Goal: Task Accomplishment & Management: Manage account settings

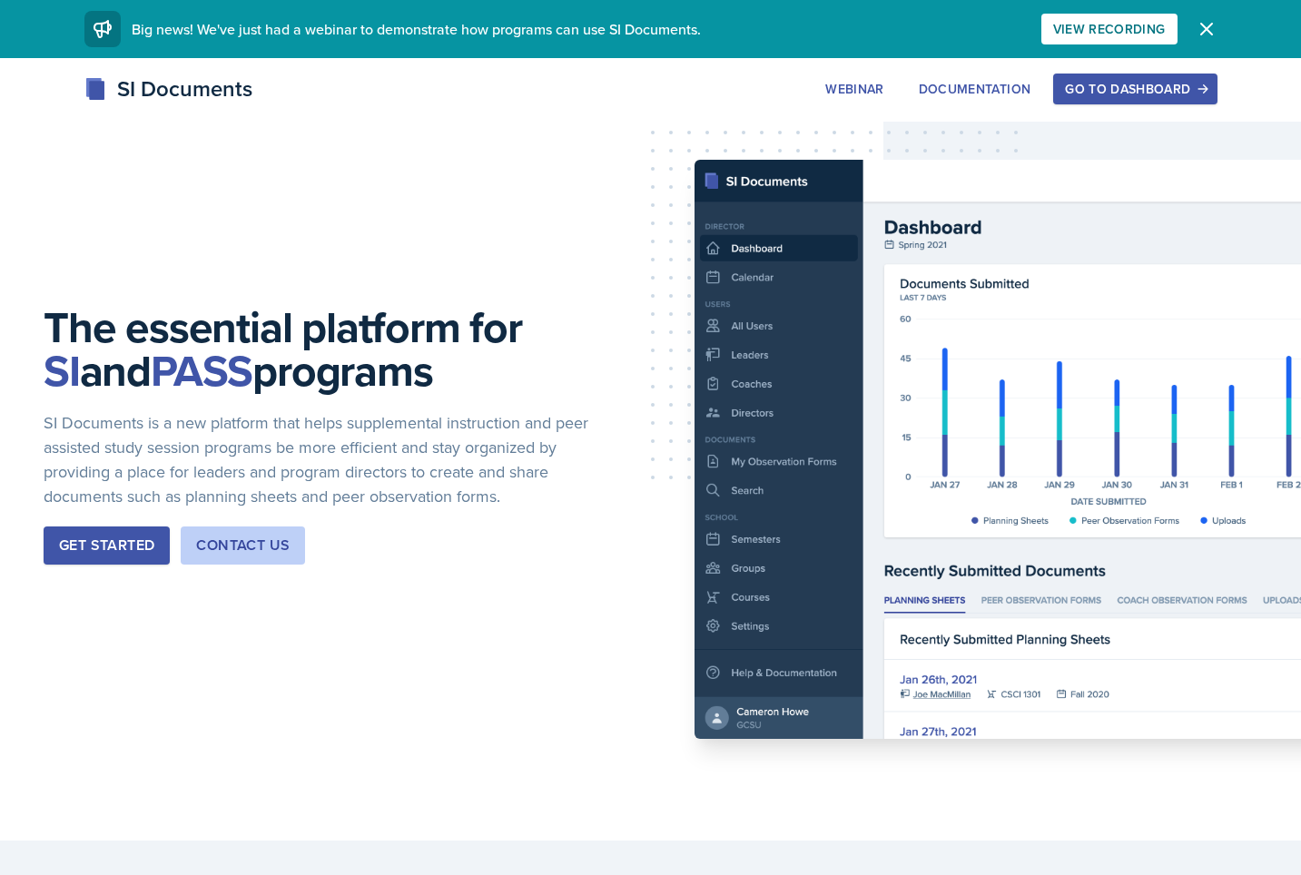
click at [1109, 89] on div "Go to Dashboard" at bounding box center [1135, 89] width 140 height 15
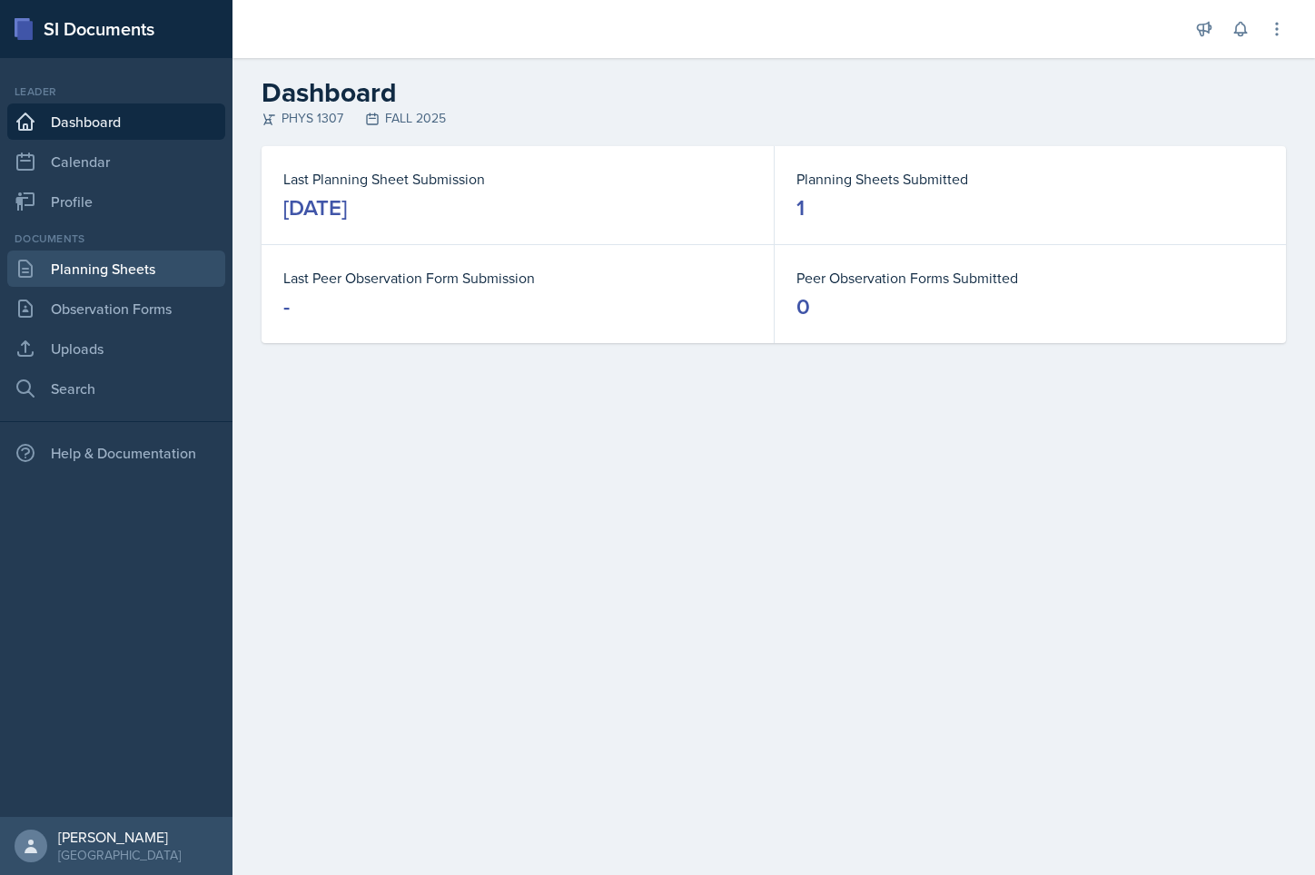
click at [100, 270] on link "Planning Sheets" at bounding box center [116, 269] width 218 height 36
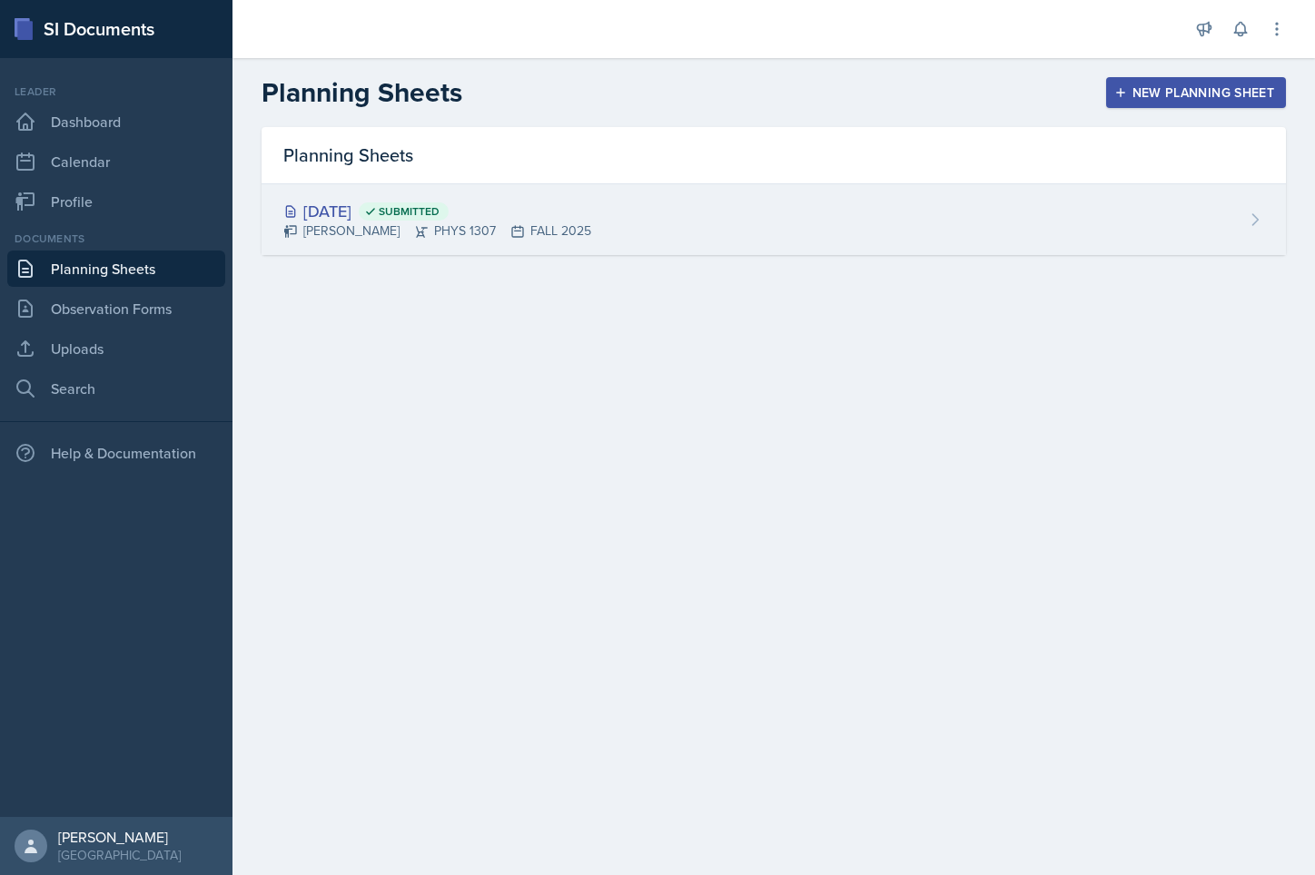
click at [547, 251] on div "[DATE] Submitted [PERSON_NAME] PHYS 1307 FALL 2025" at bounding box center [774, 219] width 1024 height 71
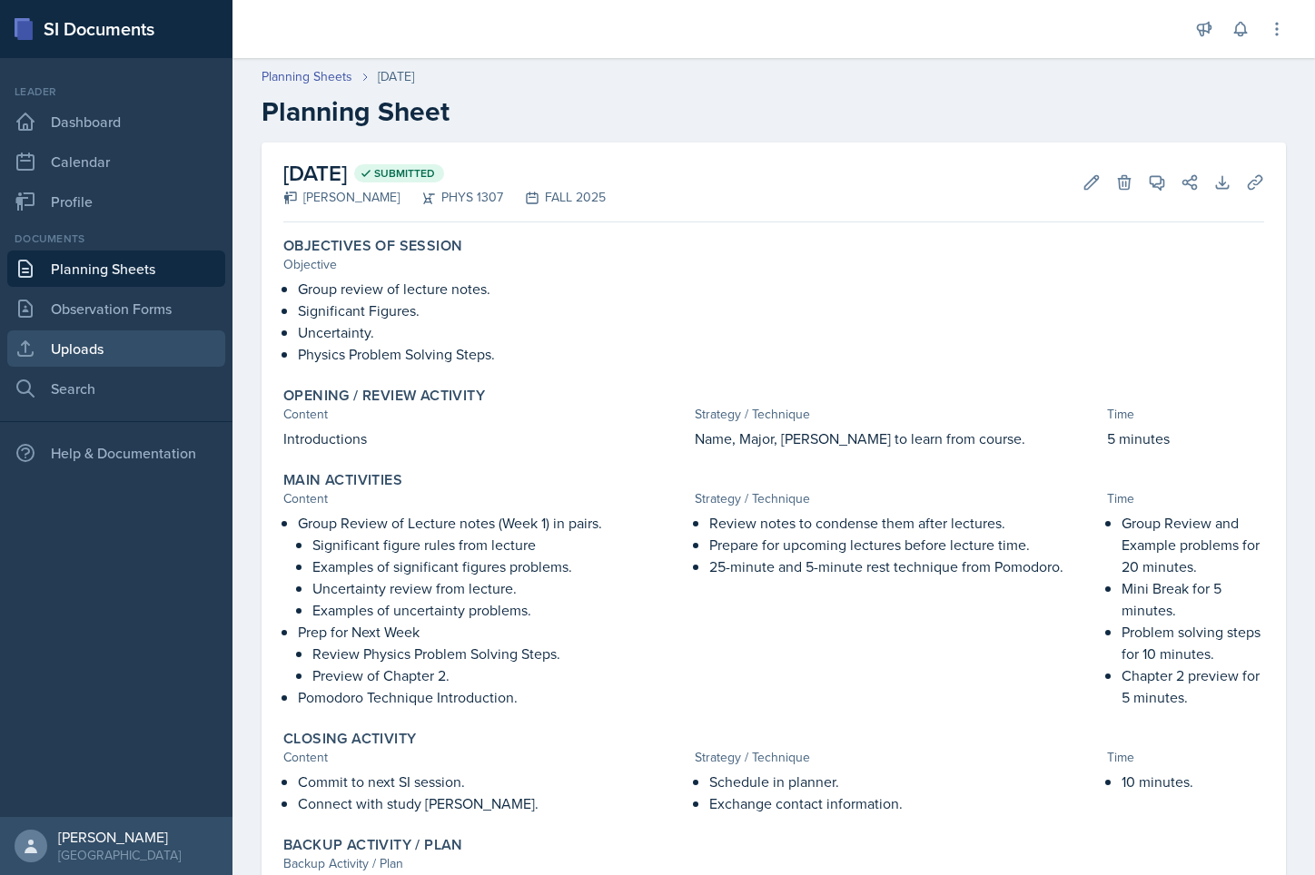
click at [84, 344] on link "Uploads" at bounding box center [116, 349] width 218 height 36
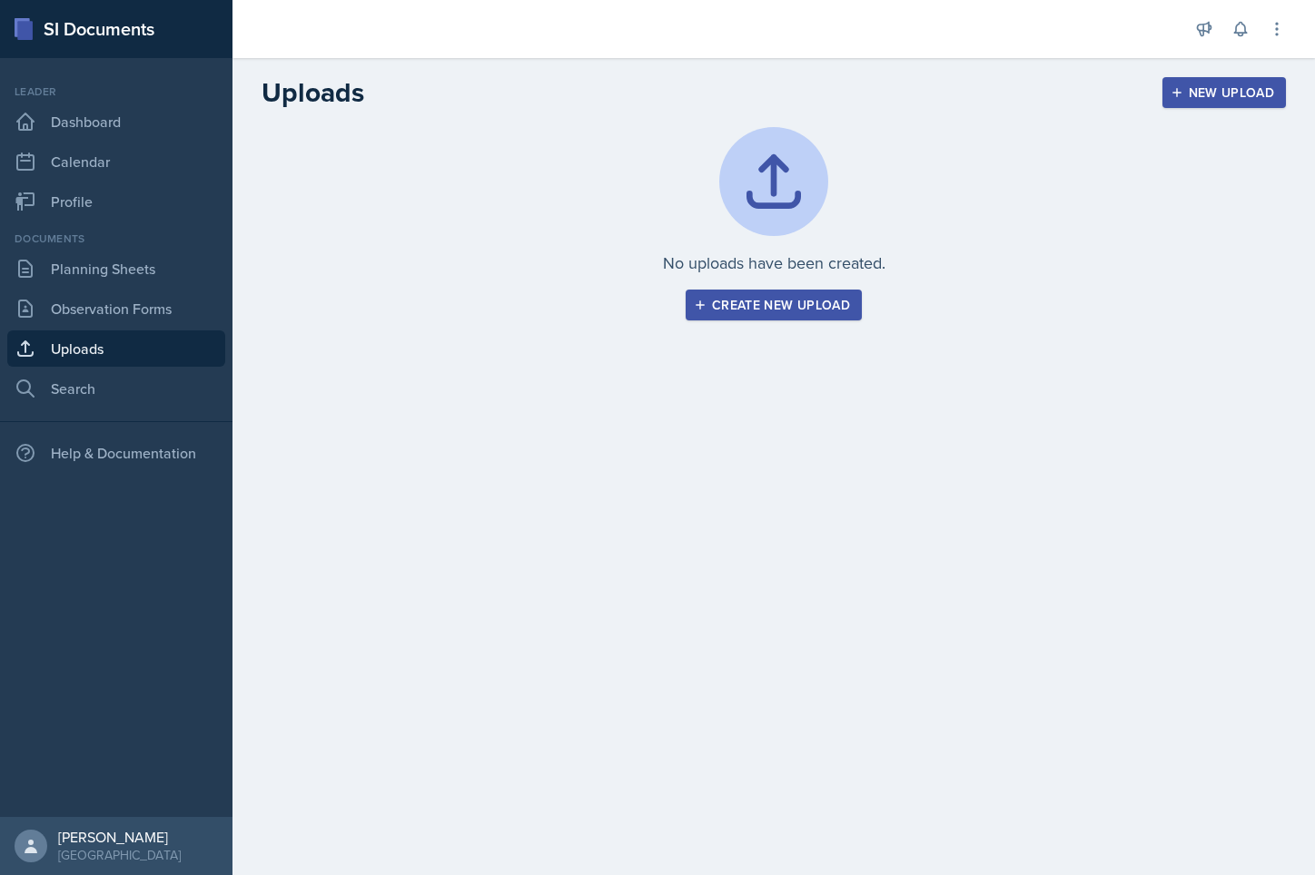
click at [754, 315] on button "Create new upload" at bounding box center [774, 305] width 176 height 31
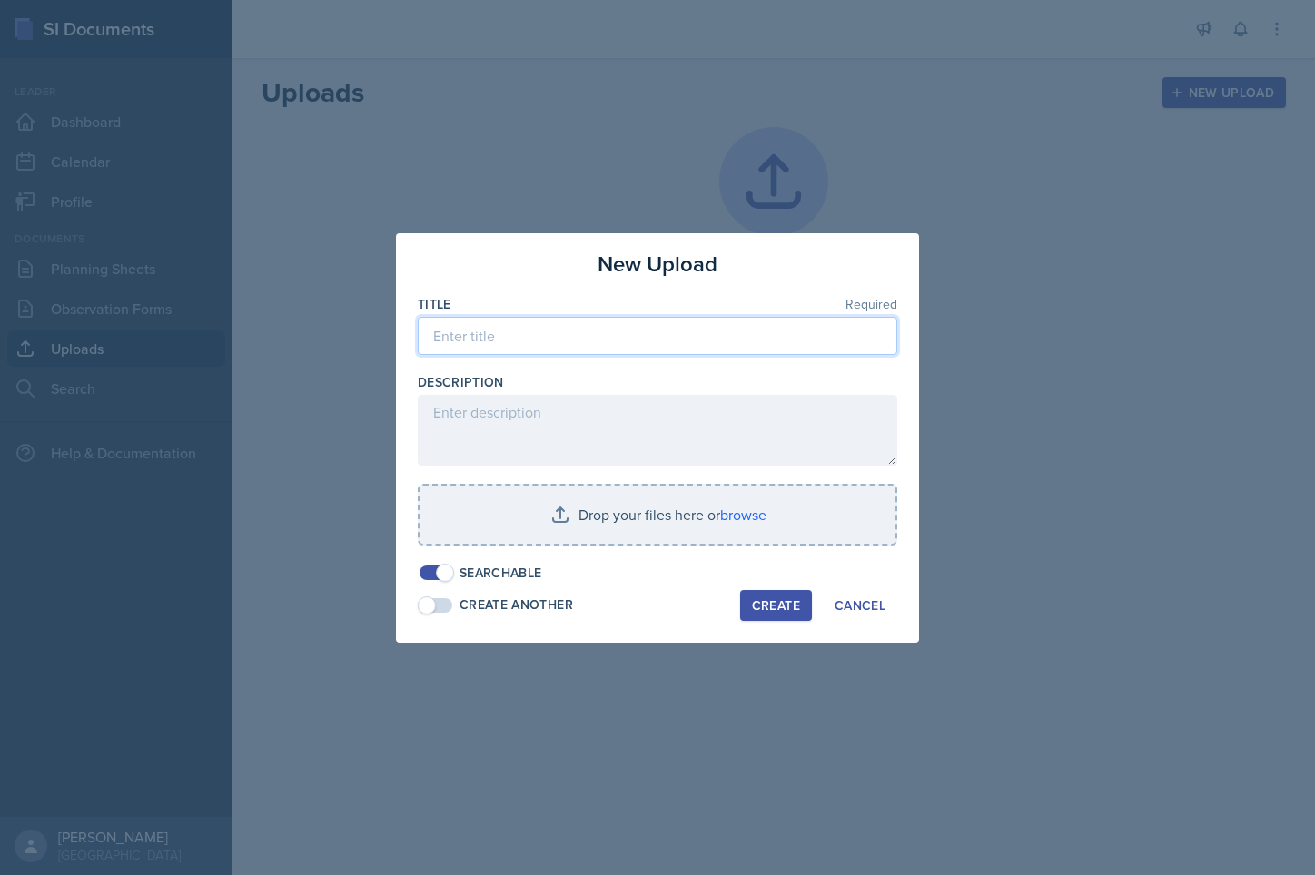
click at [734, 328] on input at bounding box center [657, 336] width 479 height 38
type input "PHYS 1307 Lecture 1 Chapter 1"
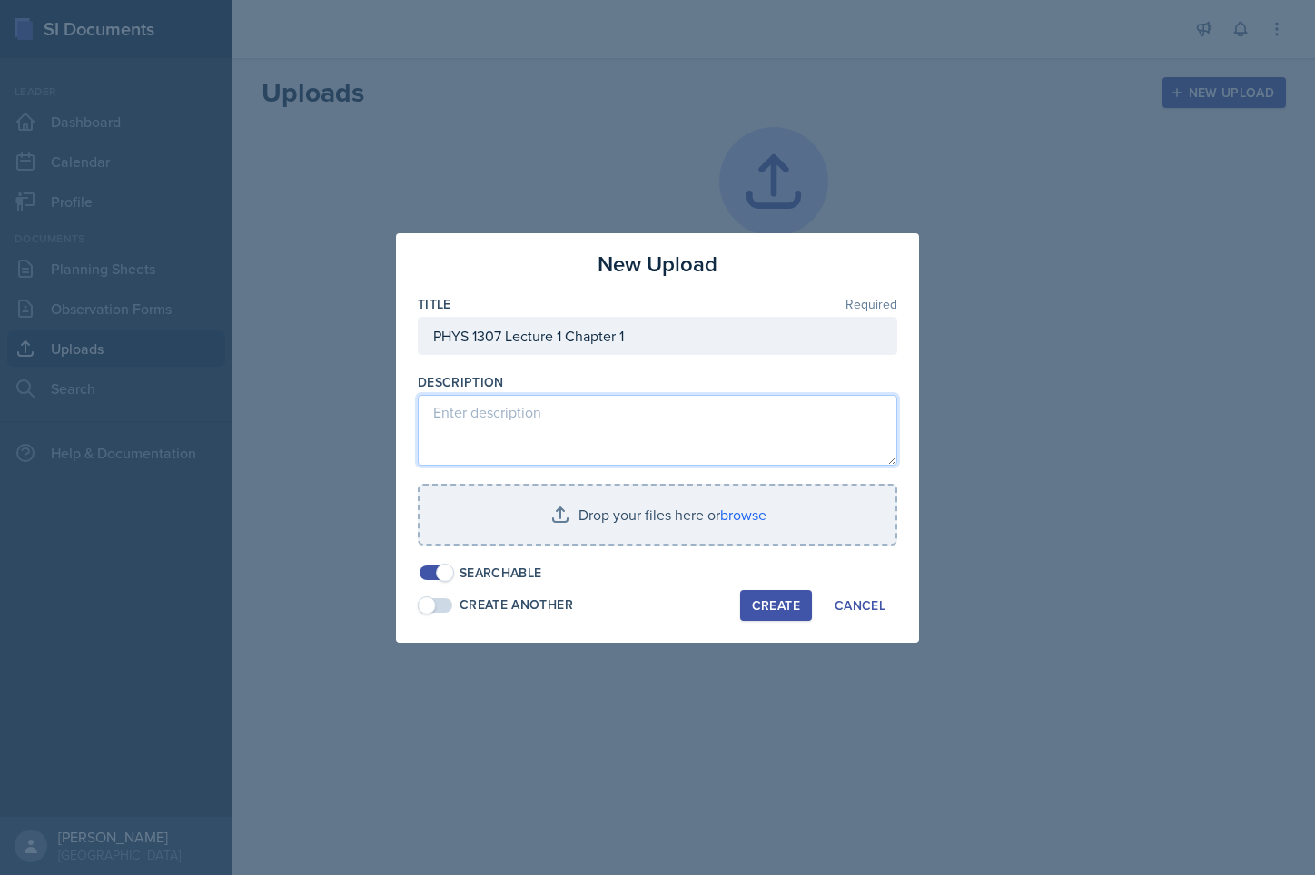
paste textarea "PHYS 1307 Lecture 1 Chapter 1"
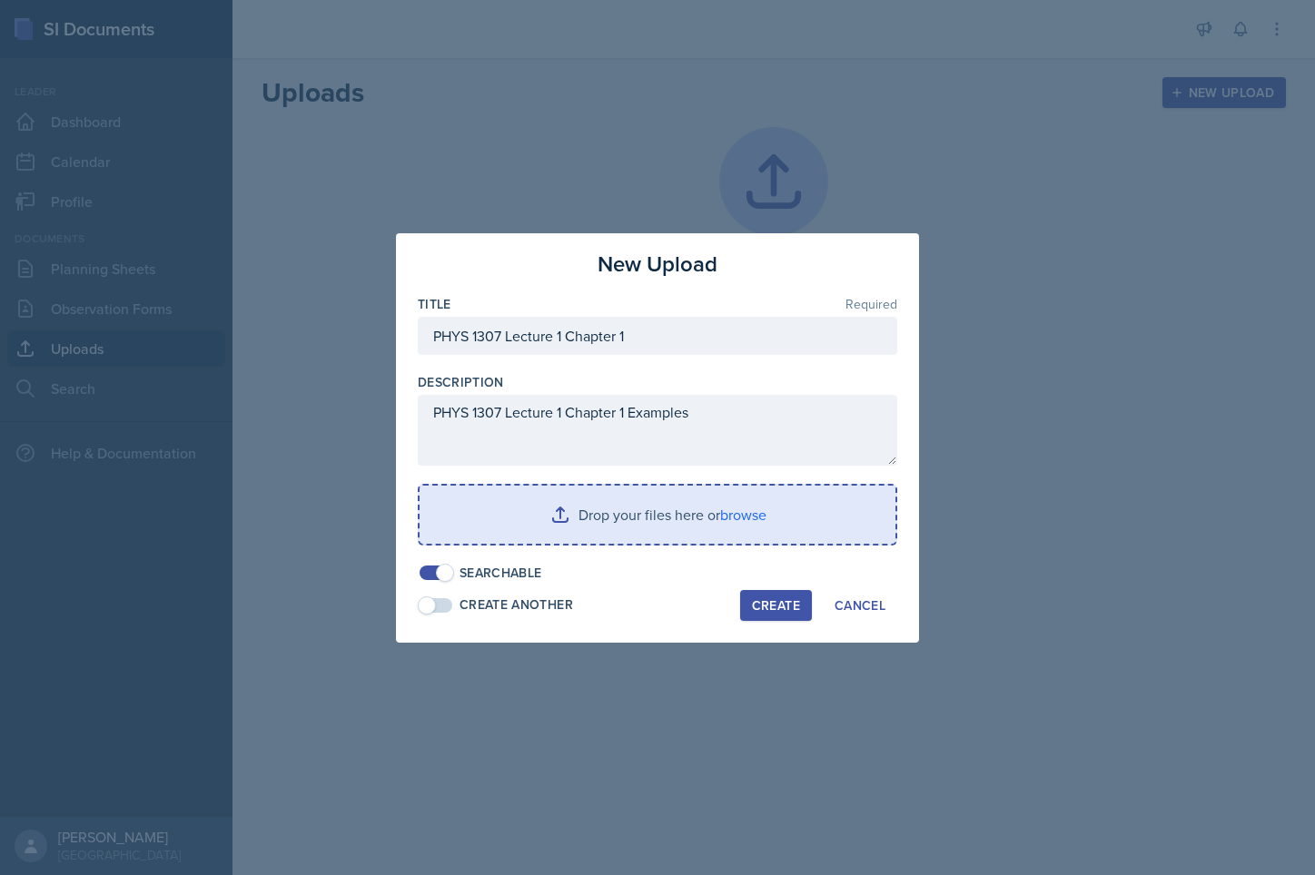
click at [731, 510] on input "file" at bounding box center [658, 515] width 476 height 58
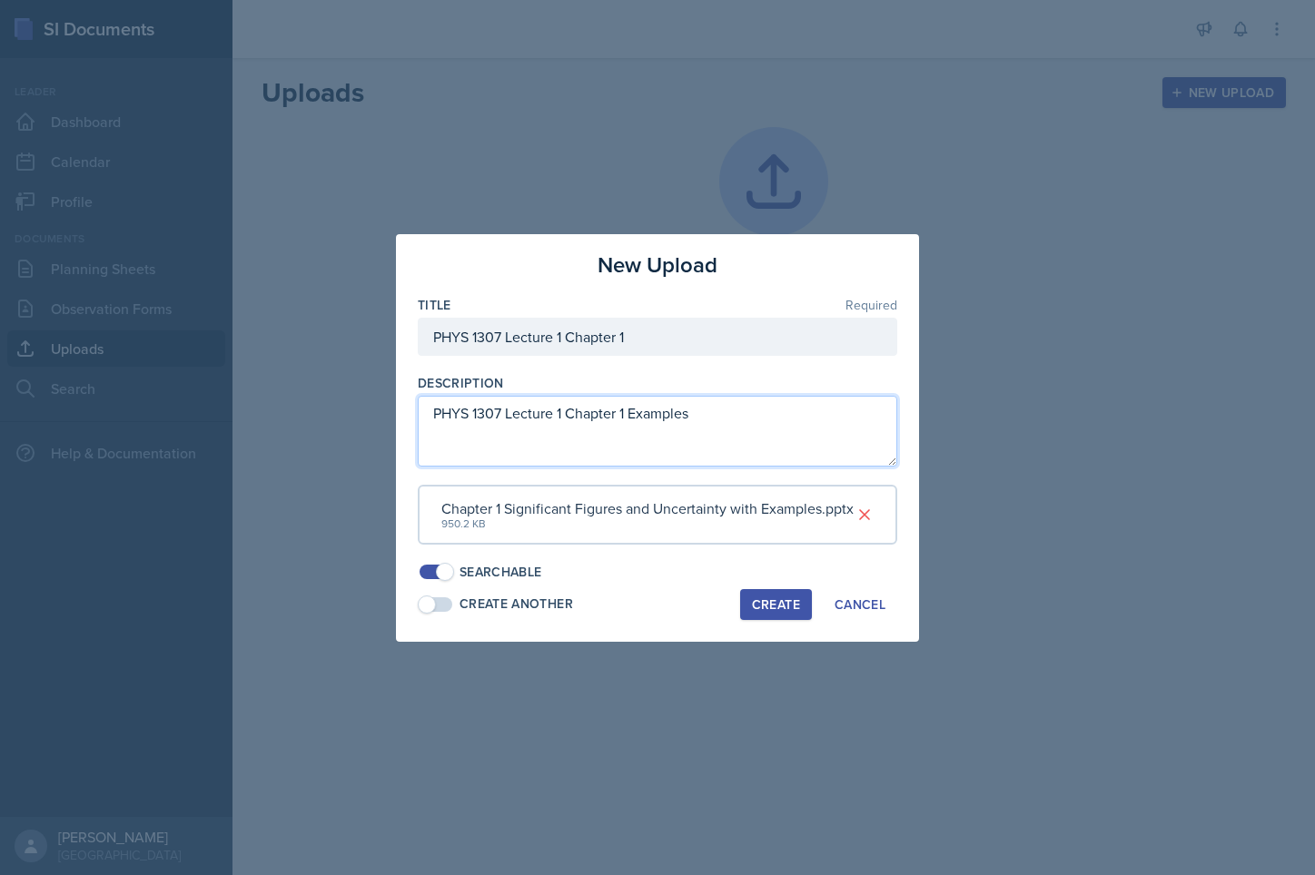
click at [631, 419] on textarea "PHYS 1307 Lecture 1 Chapter 1 Examples" at bounding box center [657, 431] width 479 height 71
type textarea "PHYS 1307 Lecture 1 Chapter 1 Significant Figures and Uncertainty with Examples"
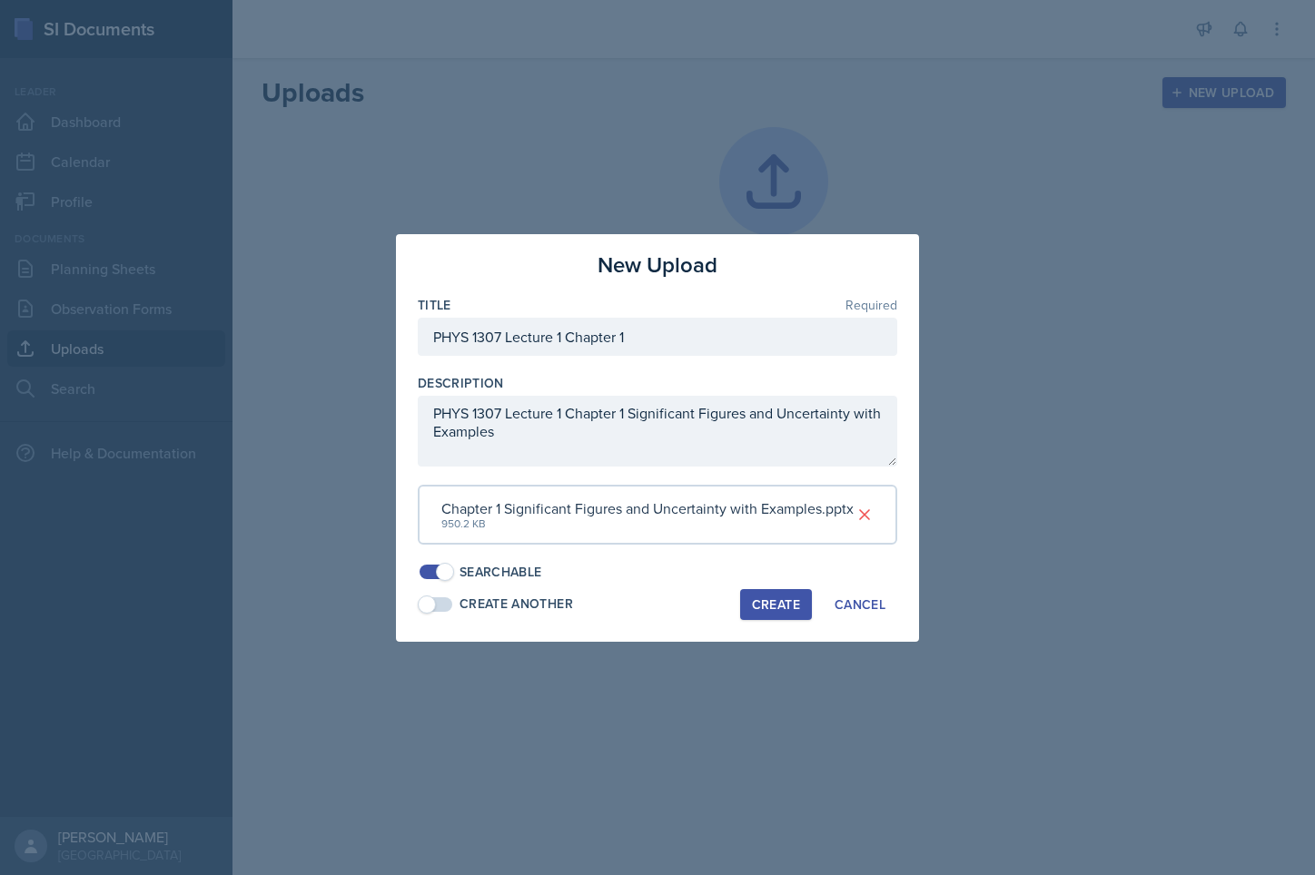
click at [766, 608] on div "Create" at bounding box center [776, 605] width 48 height 15
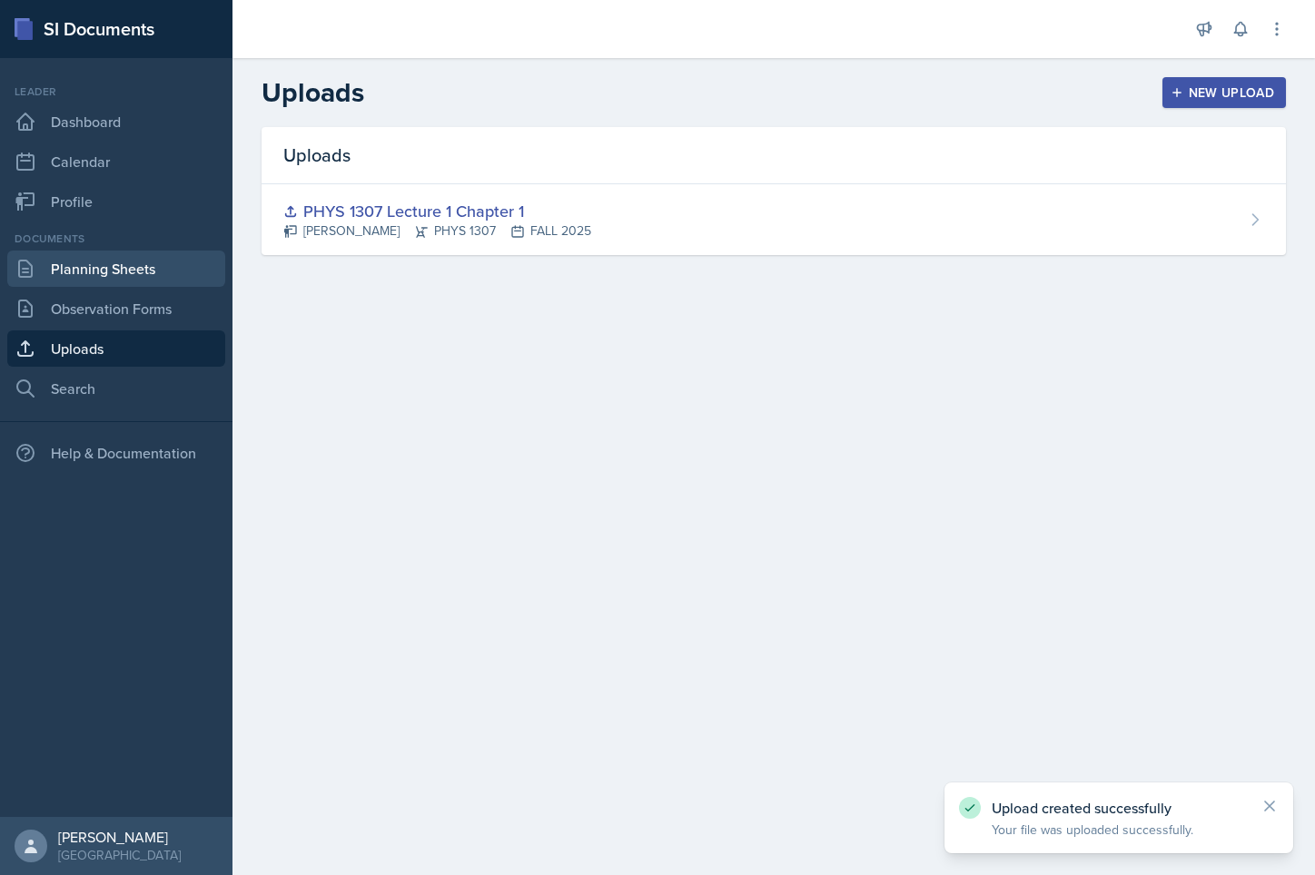
click at [133, 270] on link "Planning Sheets" at bounding box center [116, 269] width 218 height 36
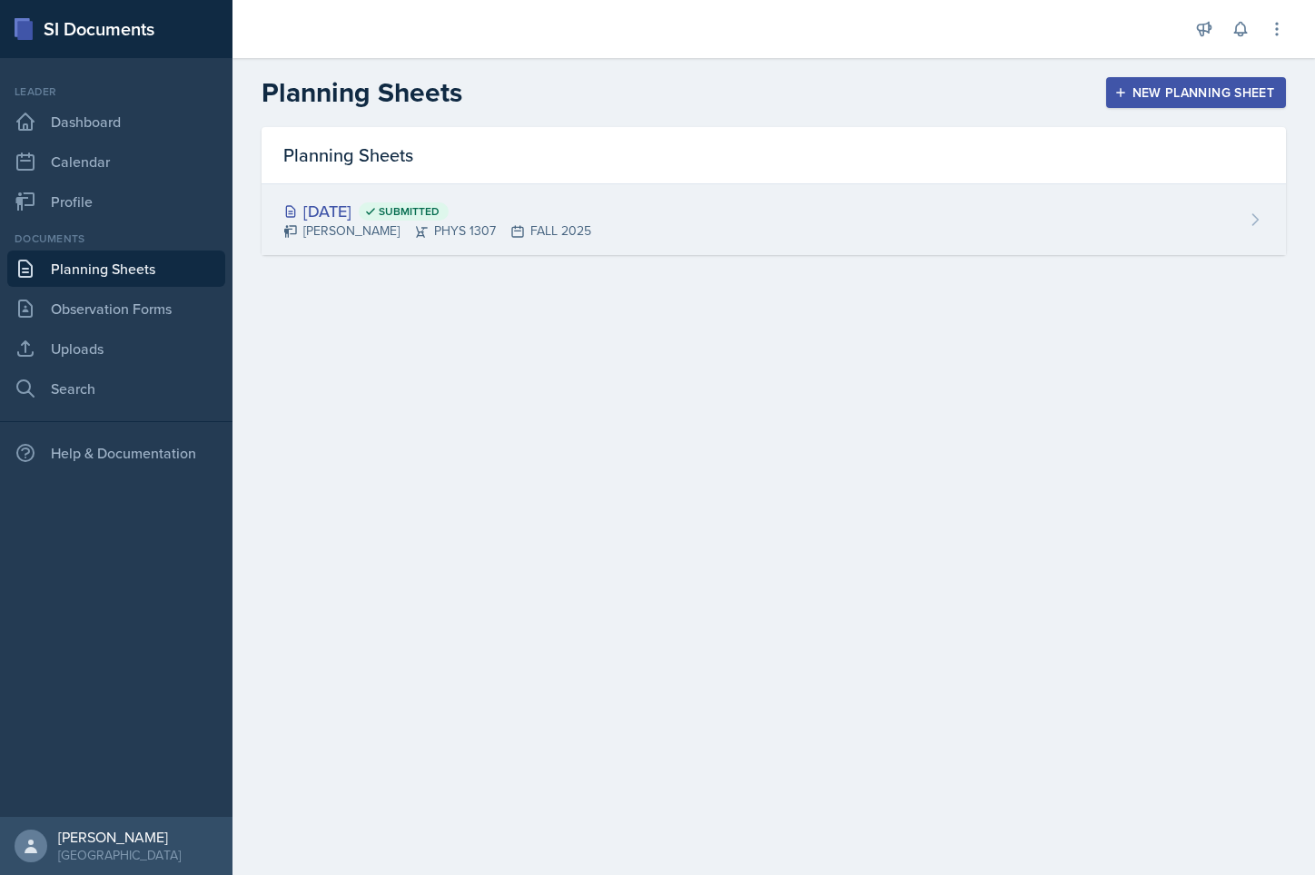
click at [793, 249] on div "[DATE] Submitted [PERSON_NAME] PHYS 1307 FALL 2025" at bounding box center [774, 219] width 1024 height 71
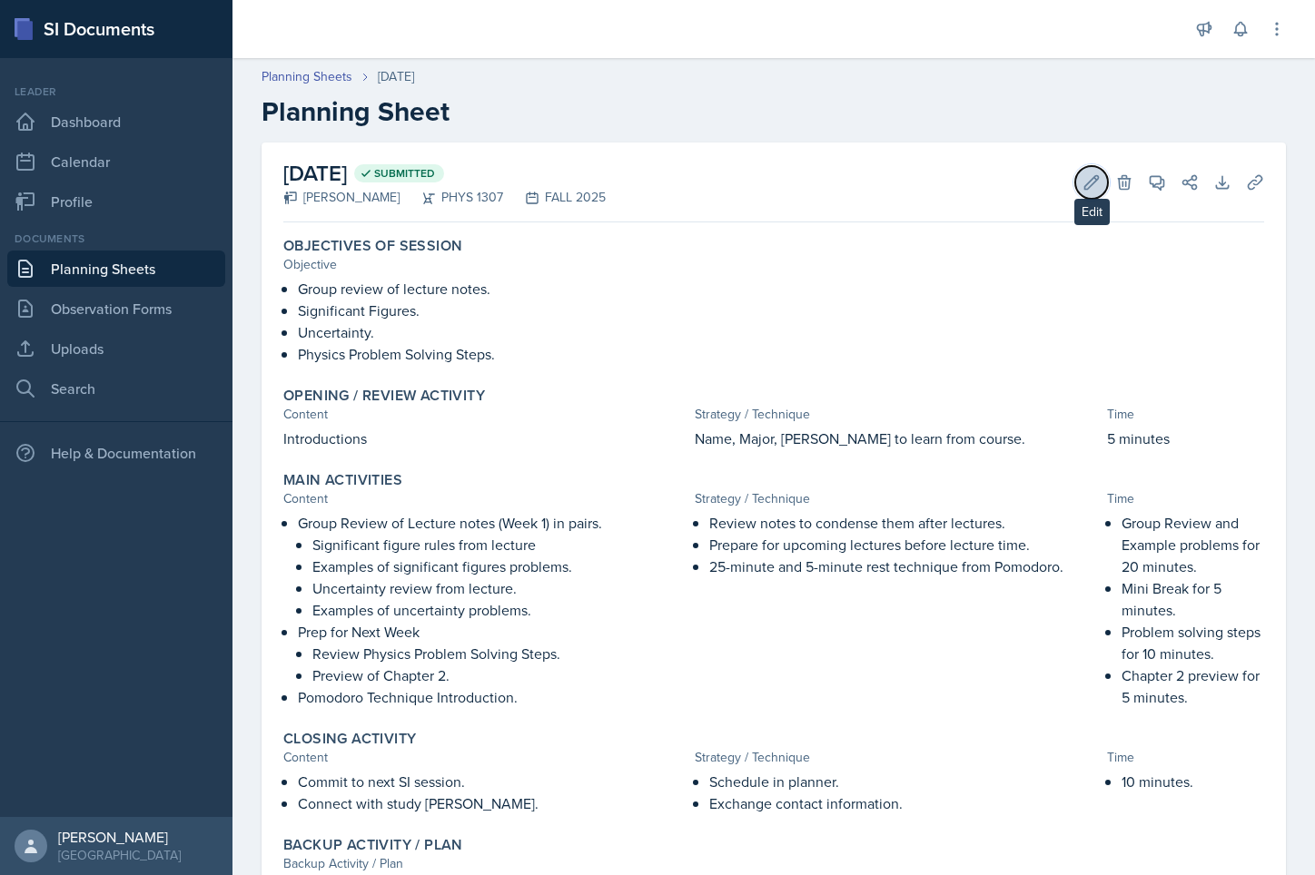
click at [1082, 183] on icon at bounding box center [1091, 182] width 18 height 18
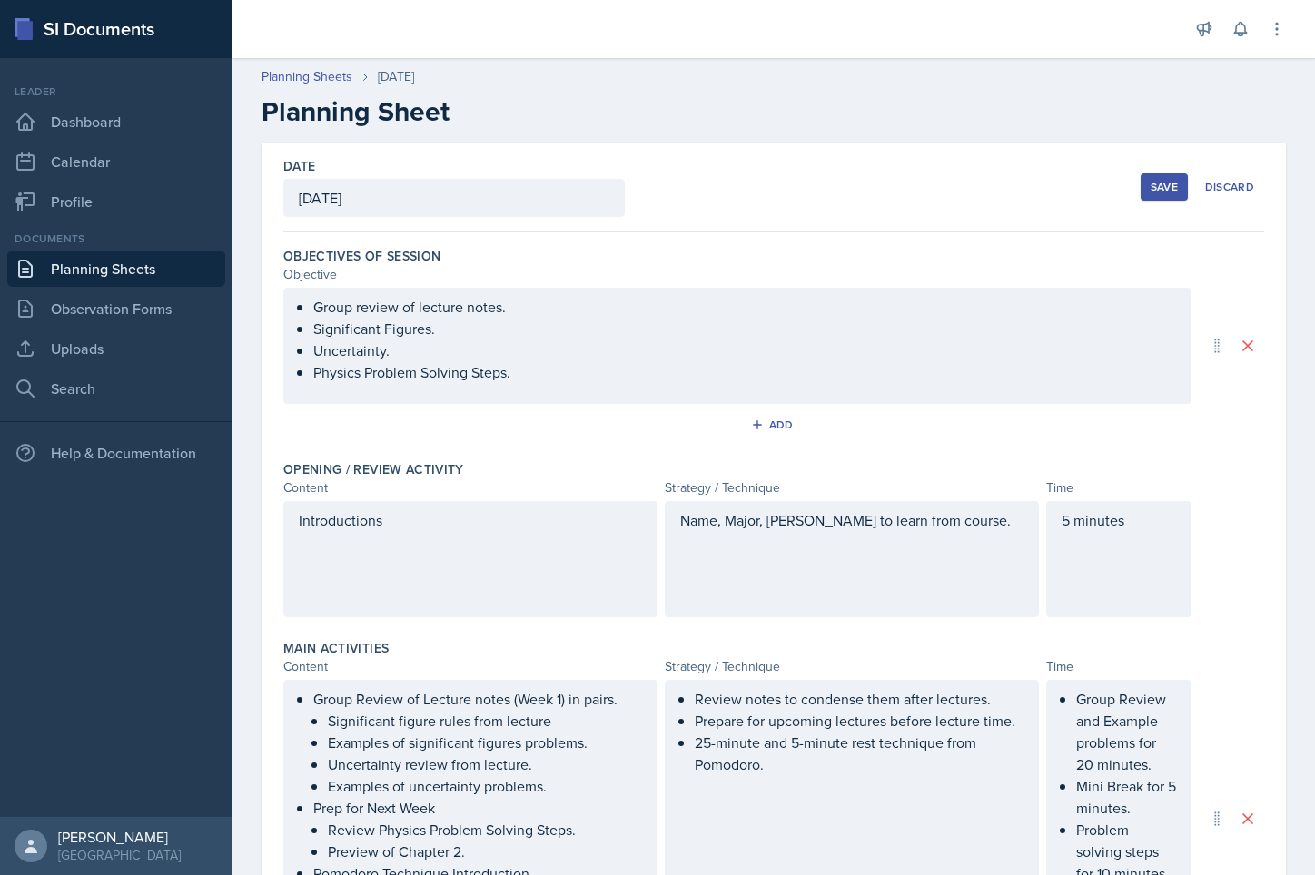
click at [1151, 192] on div "Save" at bounding box center [1164, 187] width 27 height 15
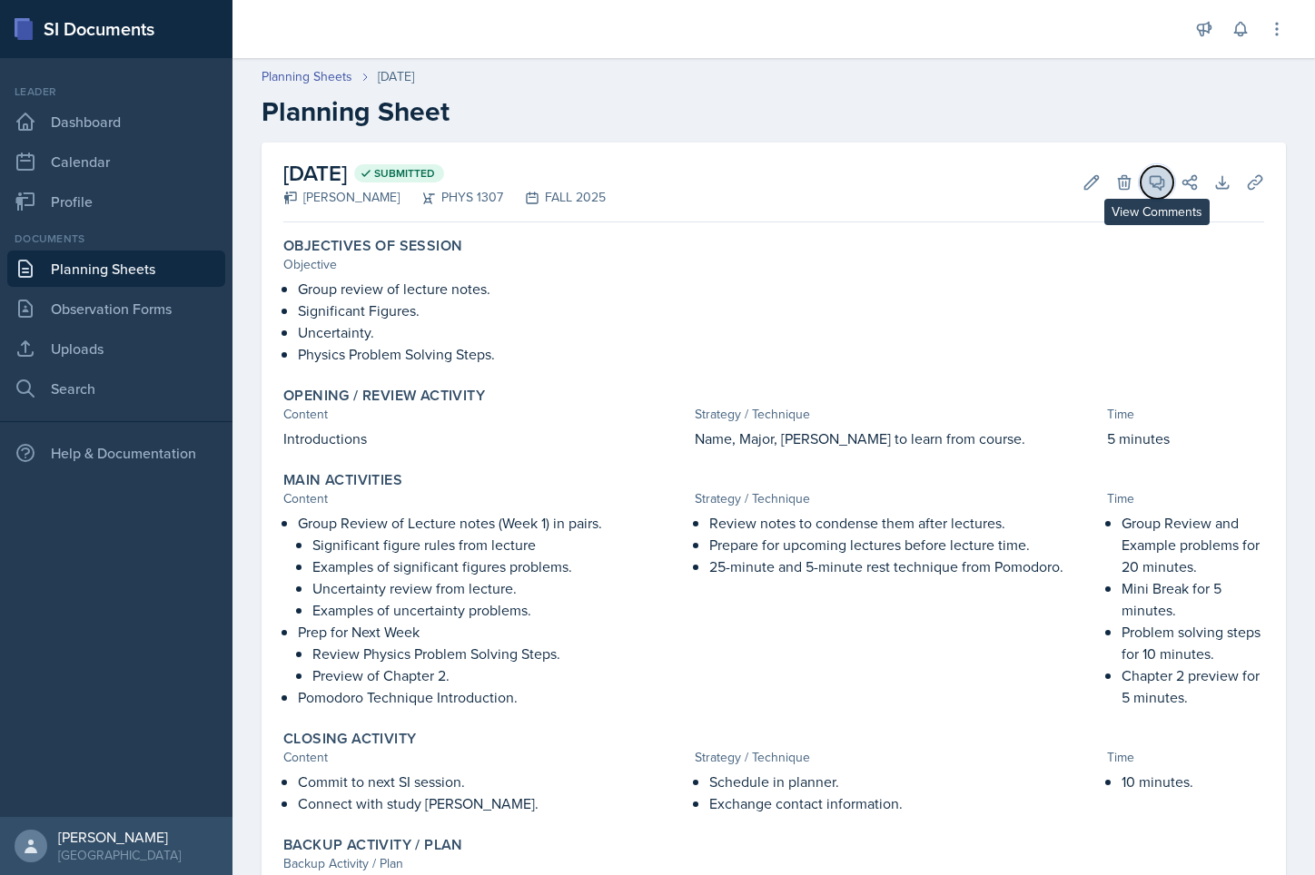
click at [1148, 190] on icon at bounding box center [1157, 182] width 18 height 18
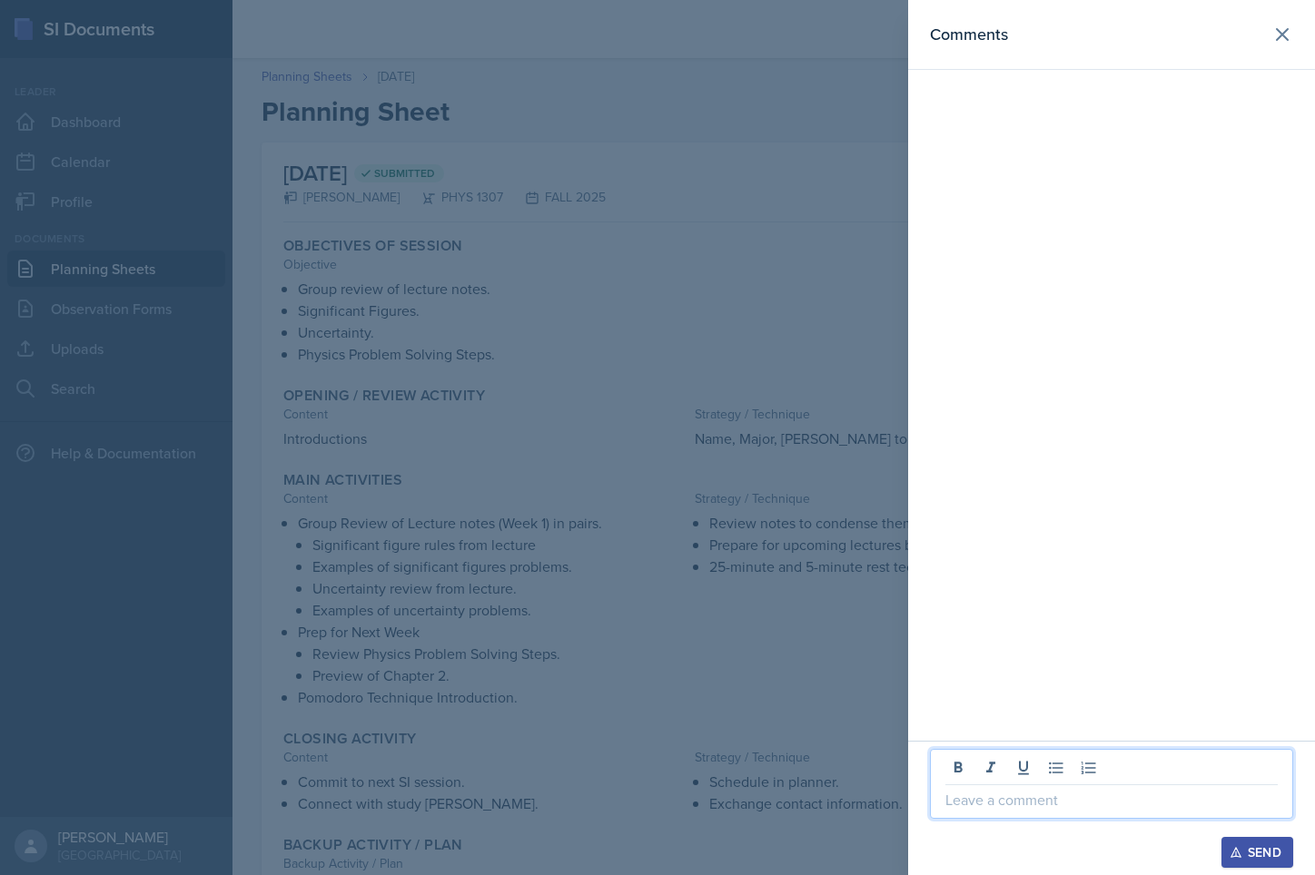
click at [1057, 808] on p at bounding box center [1111, 800] width 332 height 22
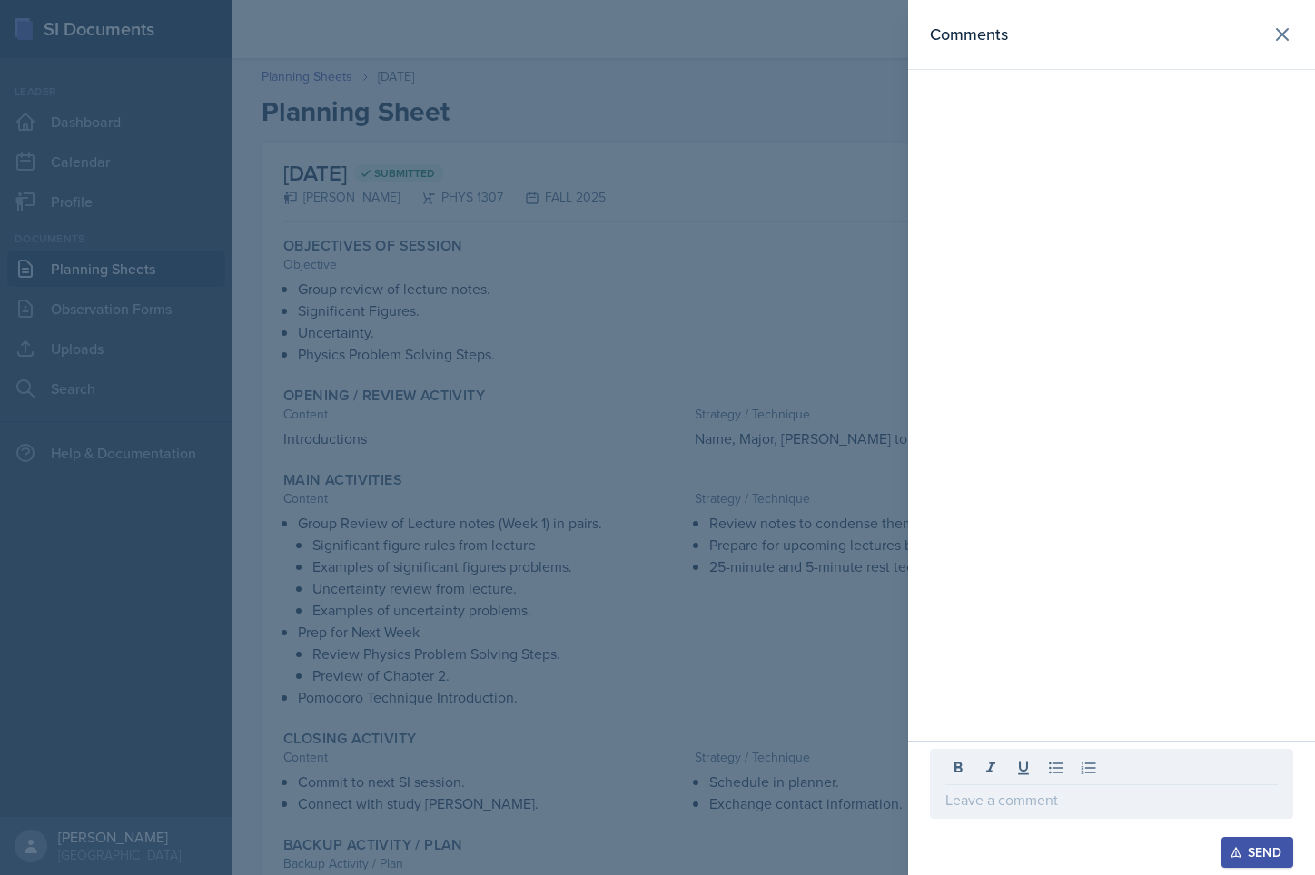
click at [746, 572] on div at bounding box center [657, 437] width 1315 height 875
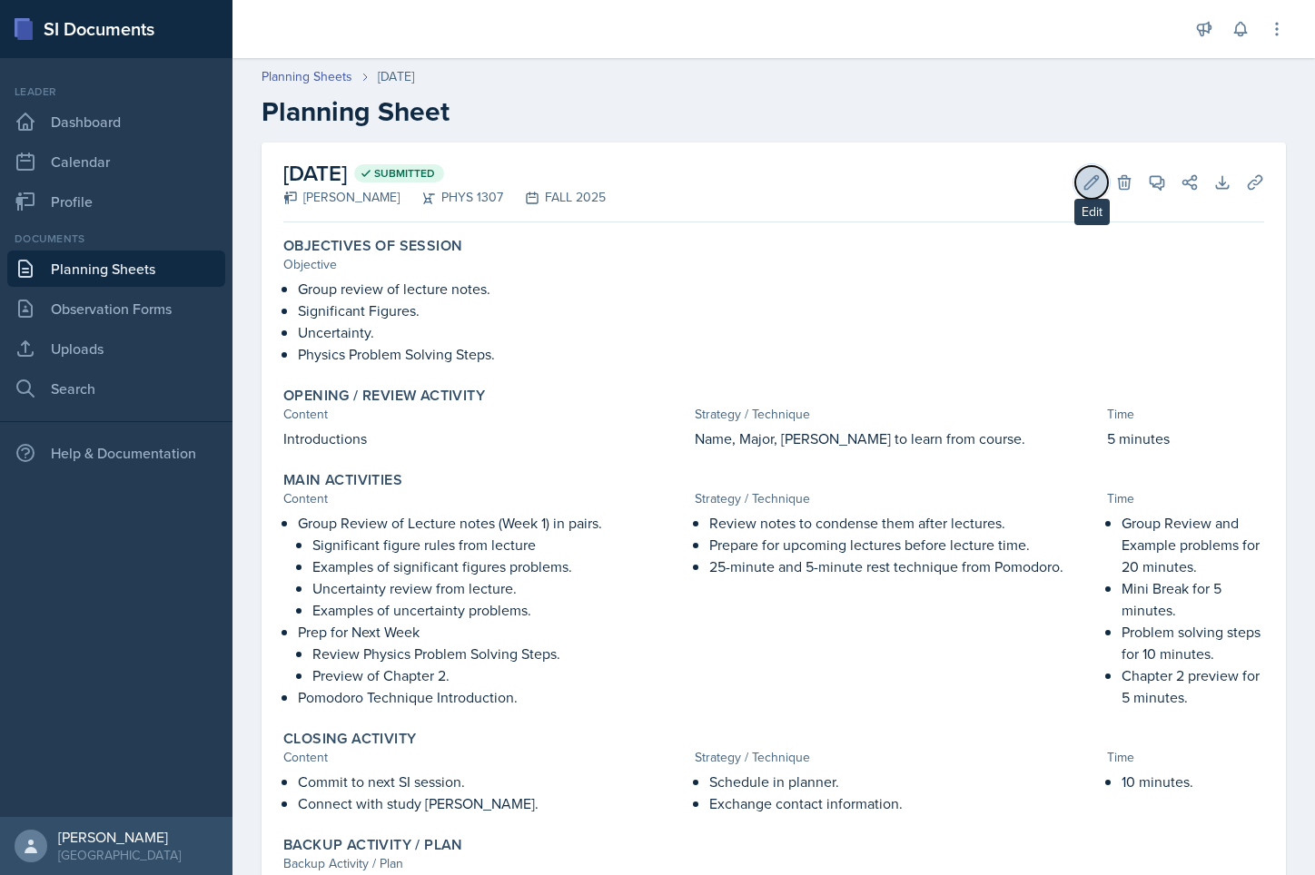
click at [1082, 173] on icon at bounding box center [1091, 182] width 18 height 18
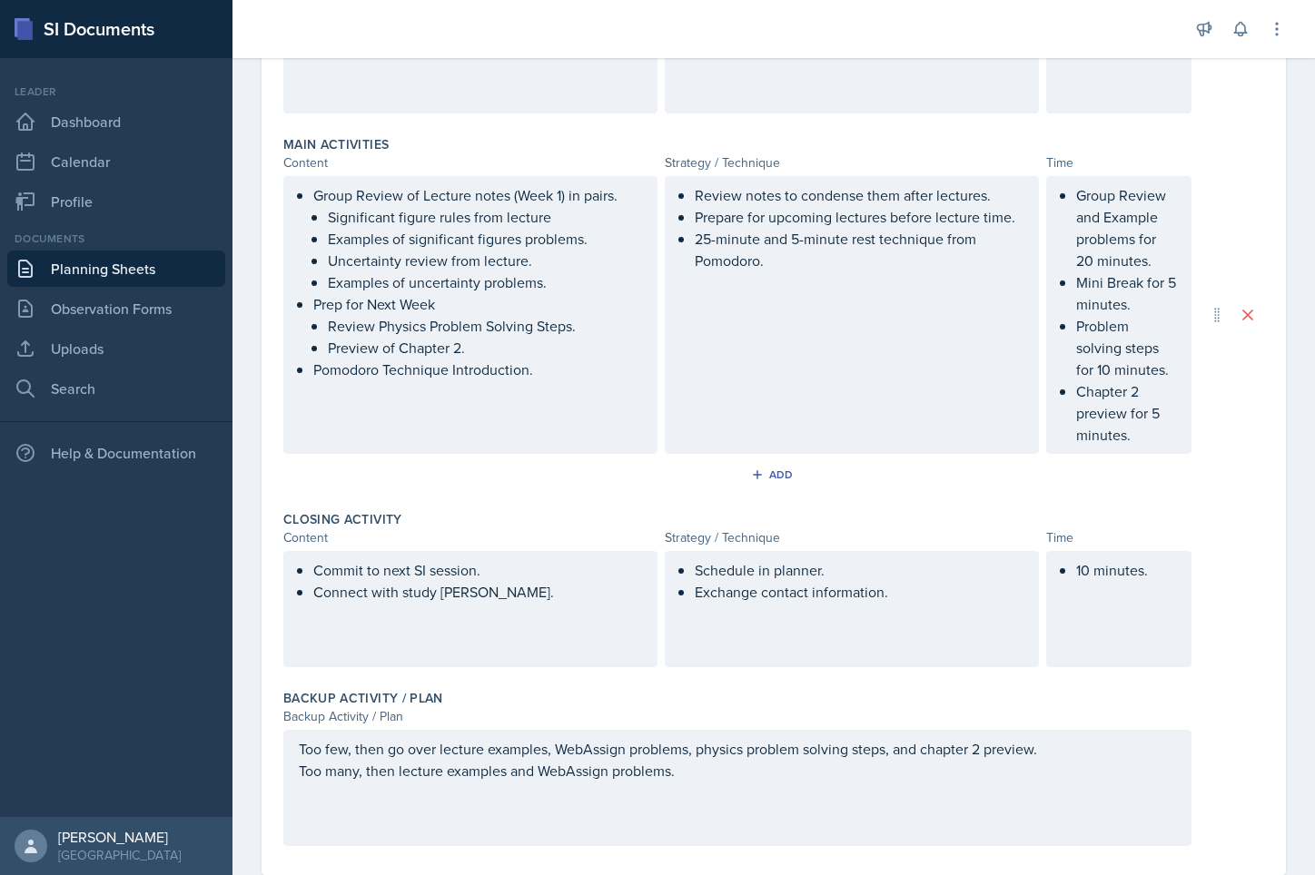
scroll to position [509, 0]
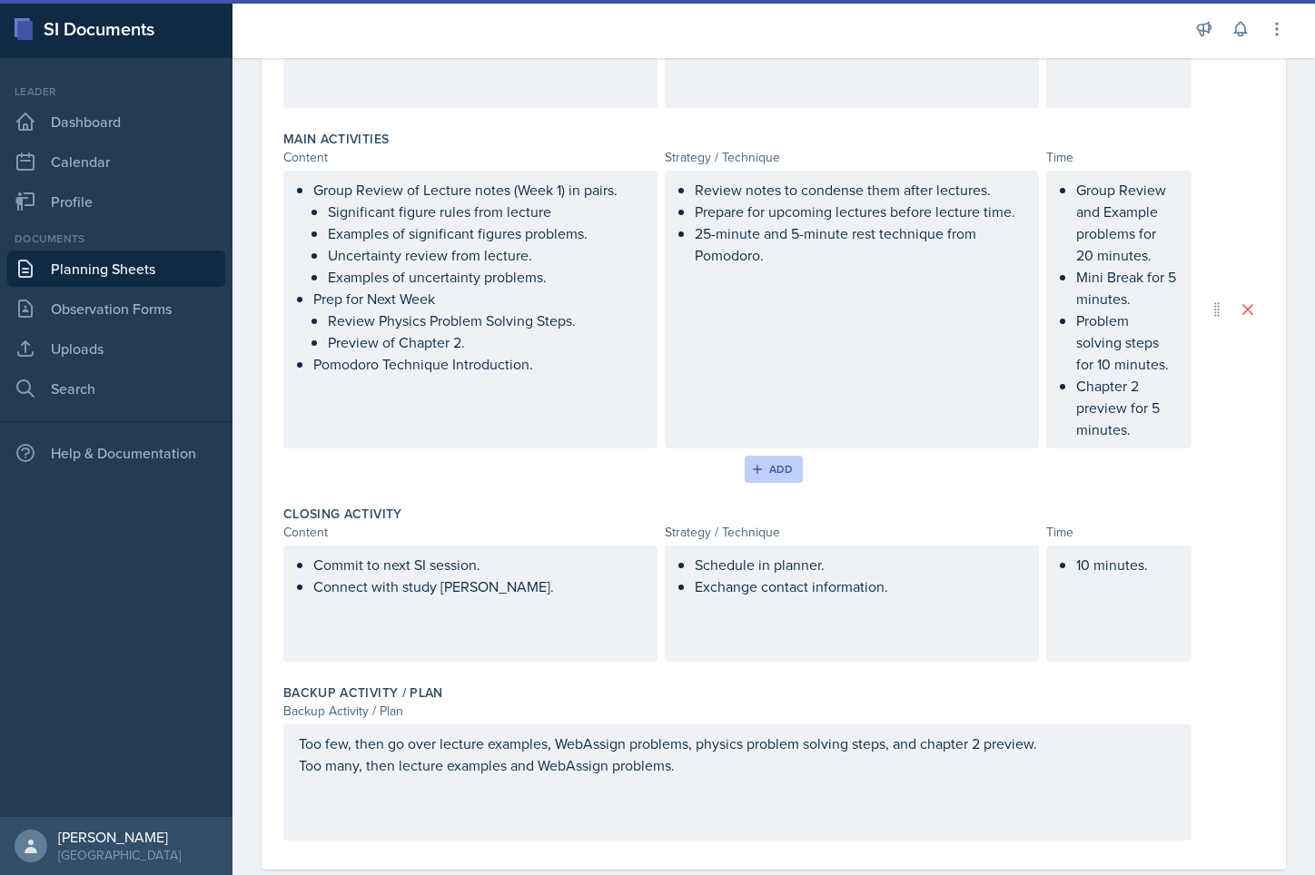
click at [776, 476] on div "Add" at bounding box center [774, 469] width 39 height 15
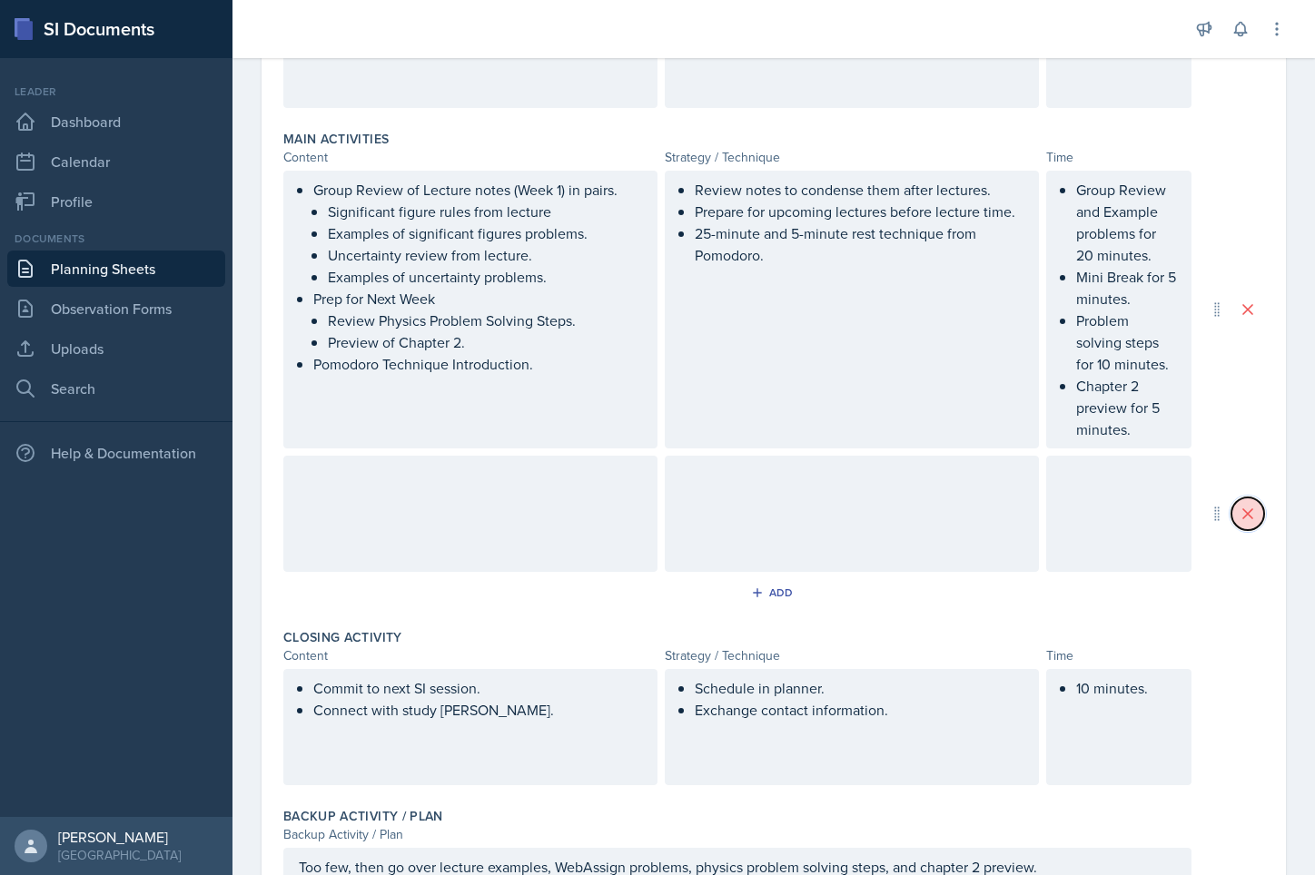
click at [1243, 521] on button at bounding box center [1247, 514] width 33 height 33
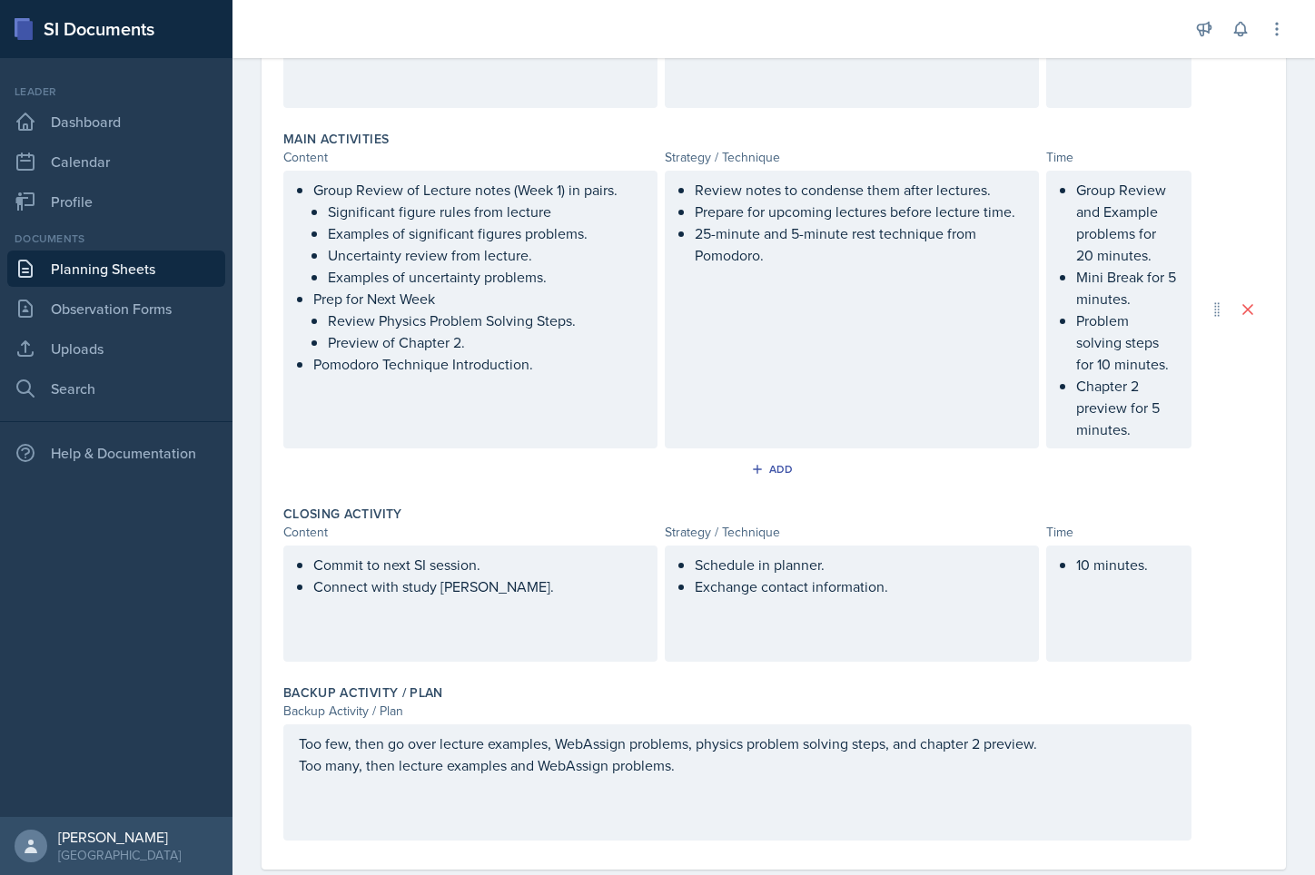
click at [795, 308] on div "Review notes to condense them after lectures. Prepare for upcoming lectures bef…" at bounding box center [852, 310] width 374 height 278
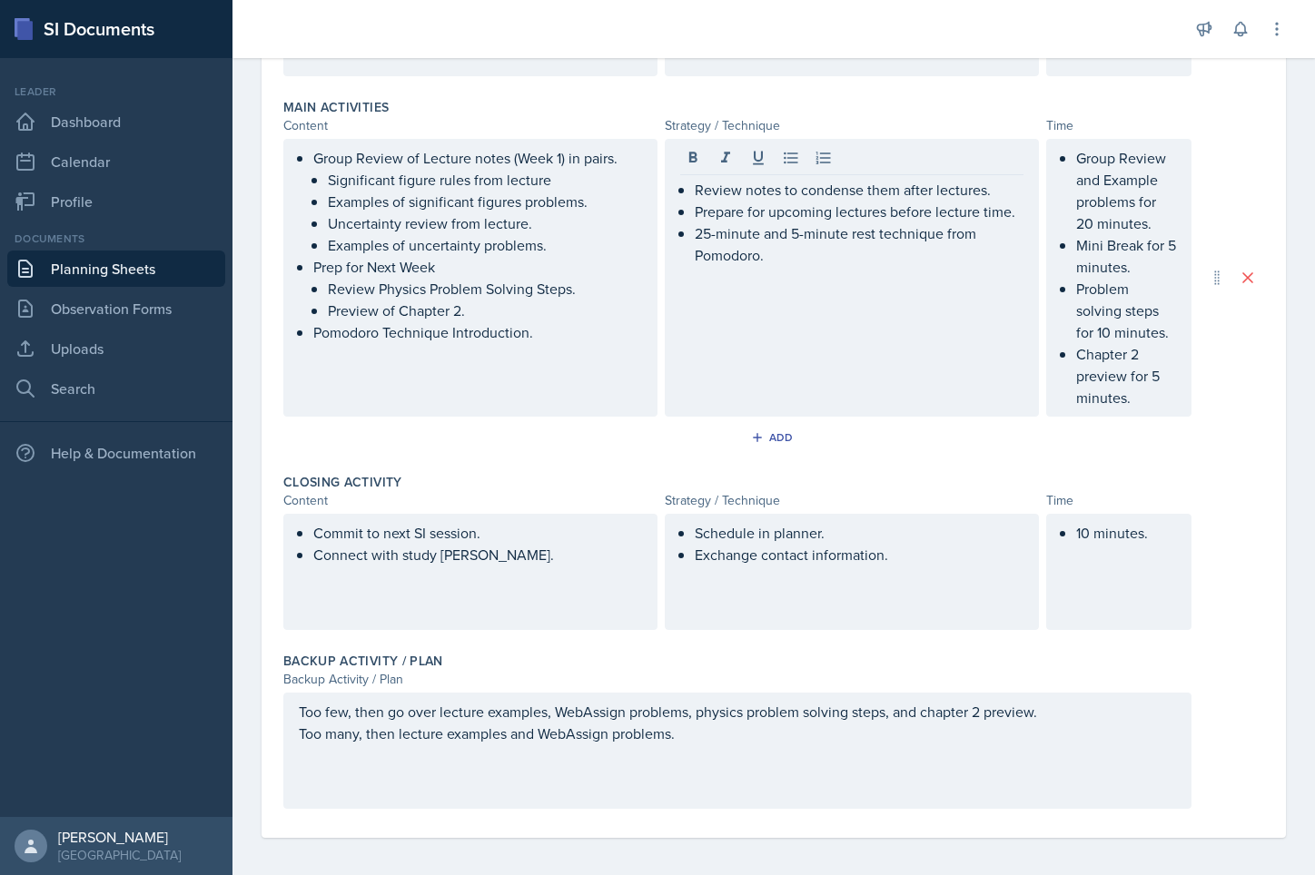
click at [632, 470] on div "Closing Activity Content Strategy / Technique Time Commit to next SI session. C…" at bounding box center [773, 555] width 981 height 179
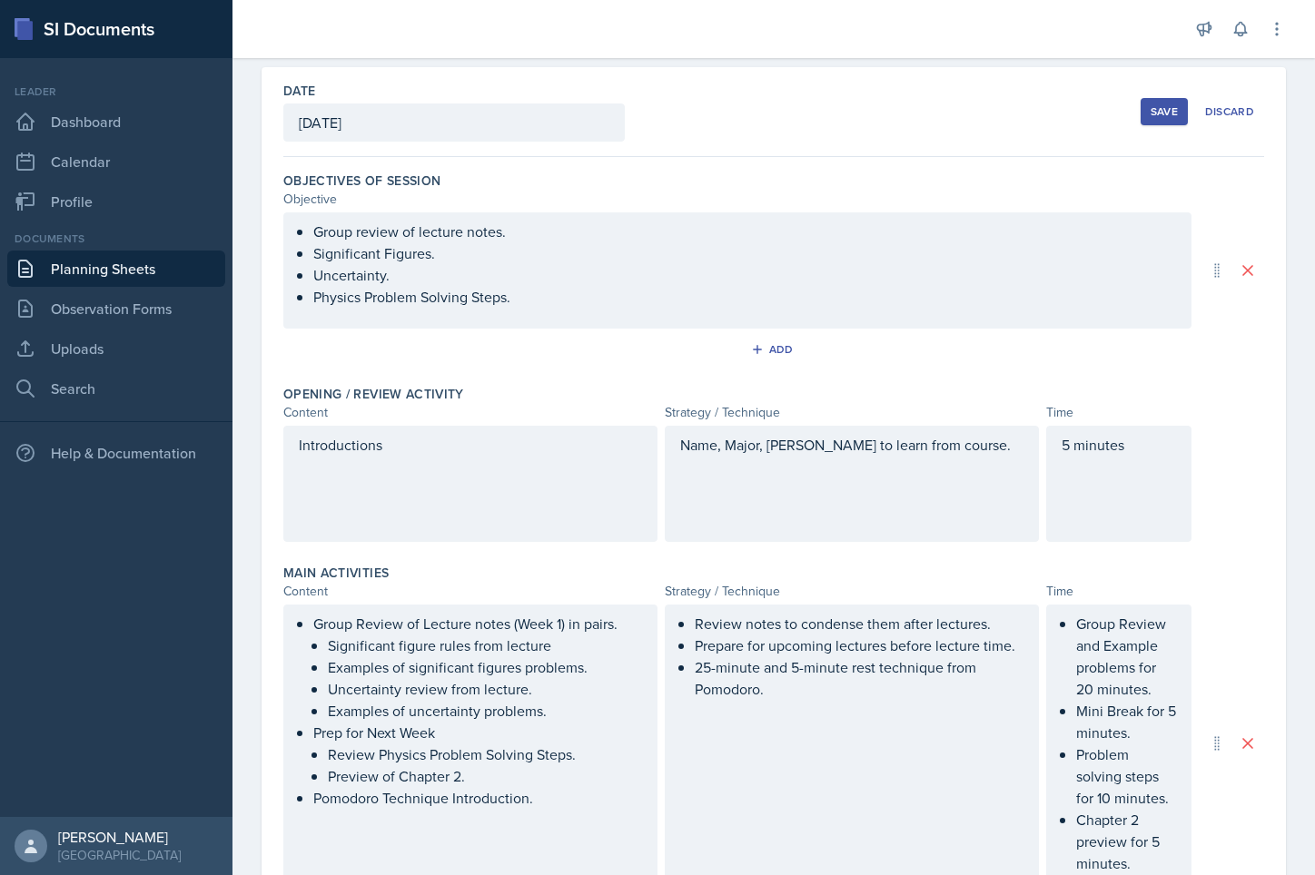
scroll to position [0, 0]
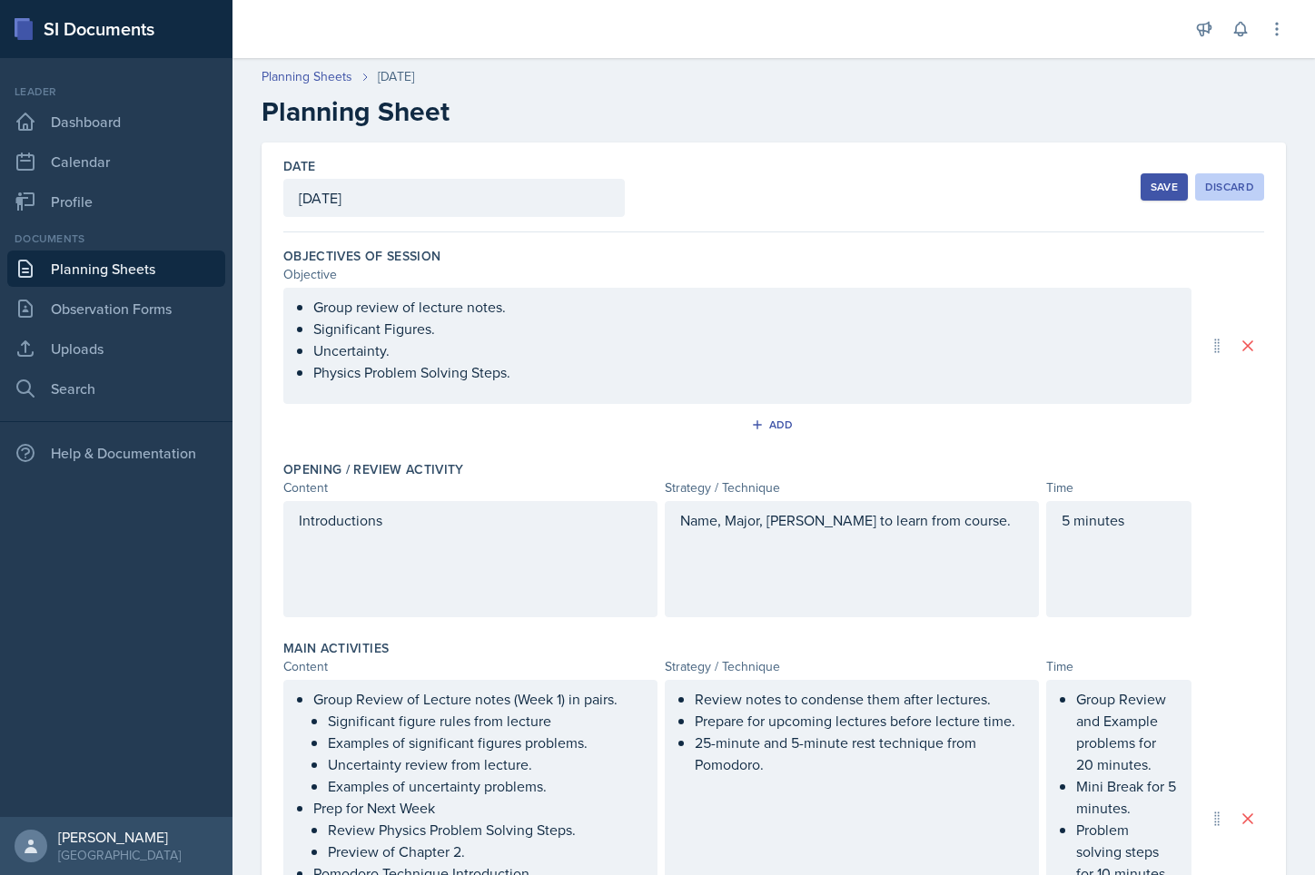
click at [1208, 180] on div "Discard" at bounding box center [1229, 187] width 49 height 15
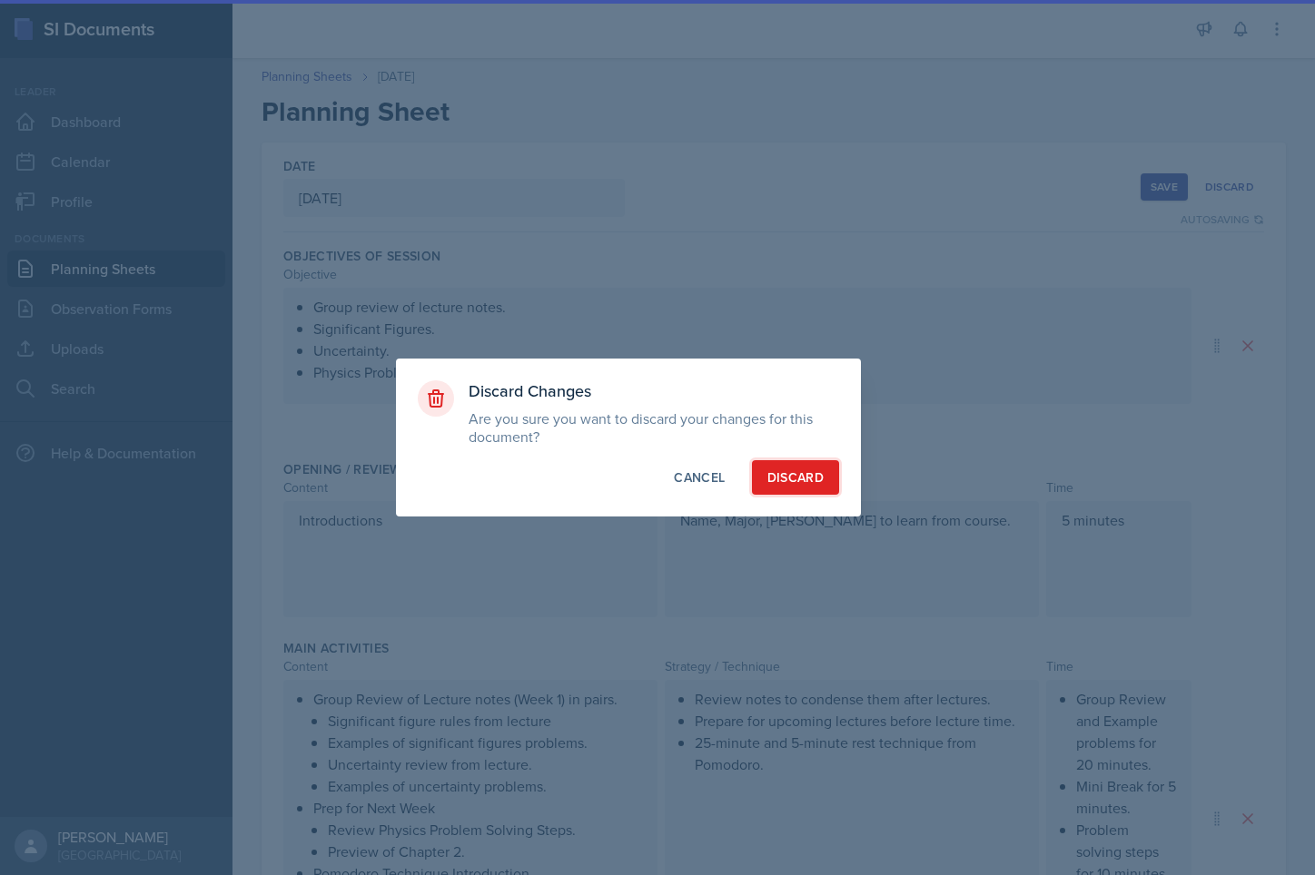
click at [783, 475] on div "Discard" at bounding box center [795, 478] width 56 height 18
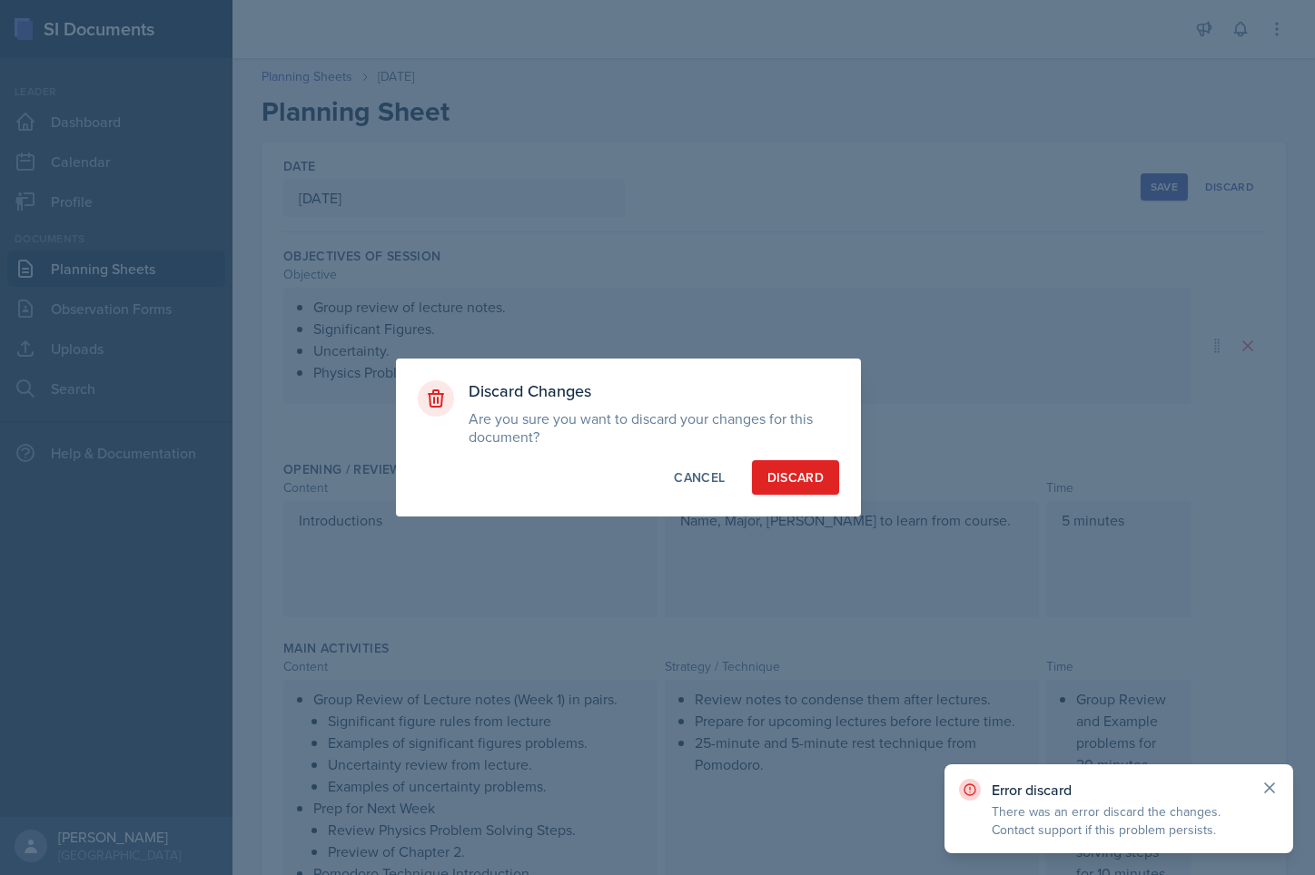
click at [1268, 784] on icon at bounding box center [1269, 788] width 18 height 18
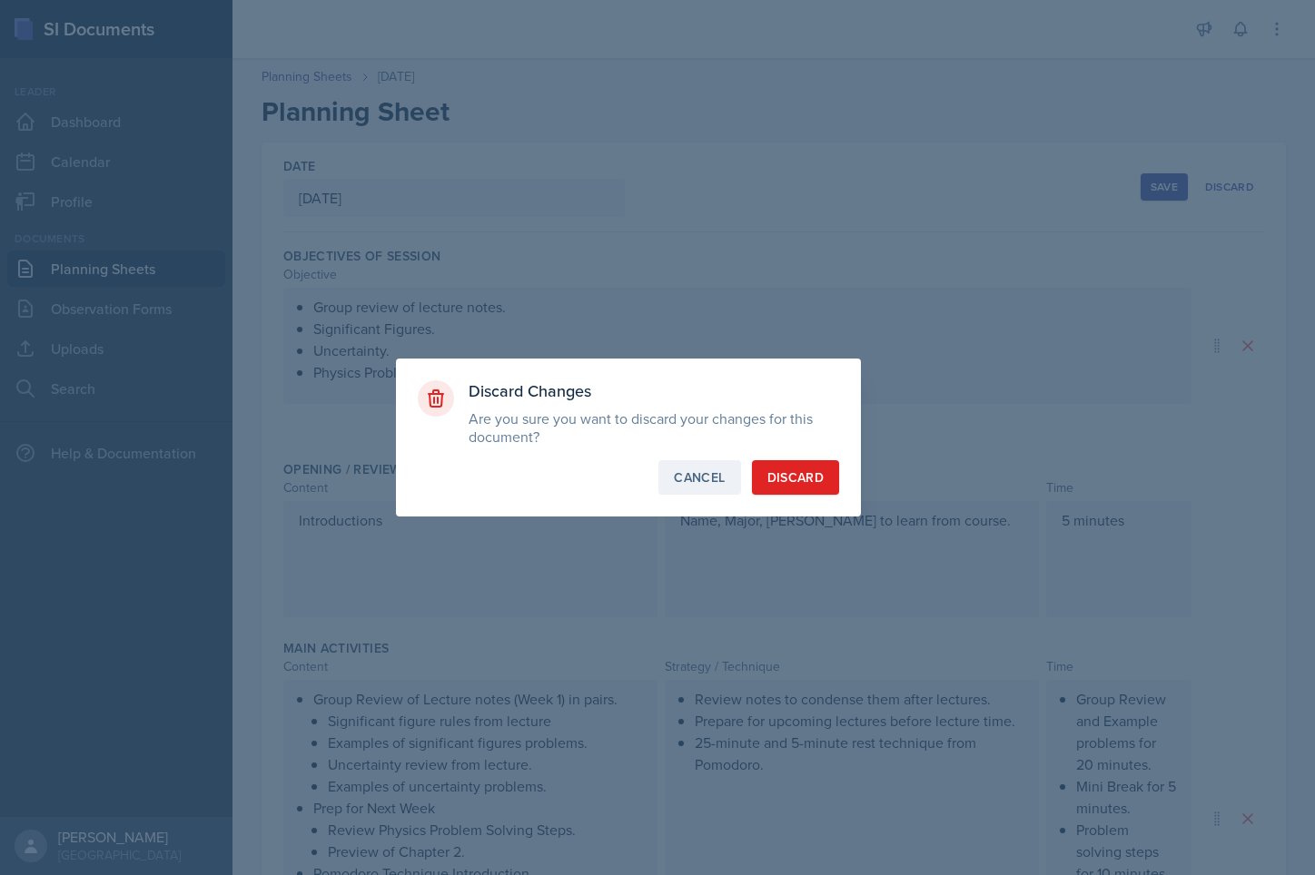
click at [696, 477] on div "Cancel" at bounding box center [699, 478] width 51 height 18
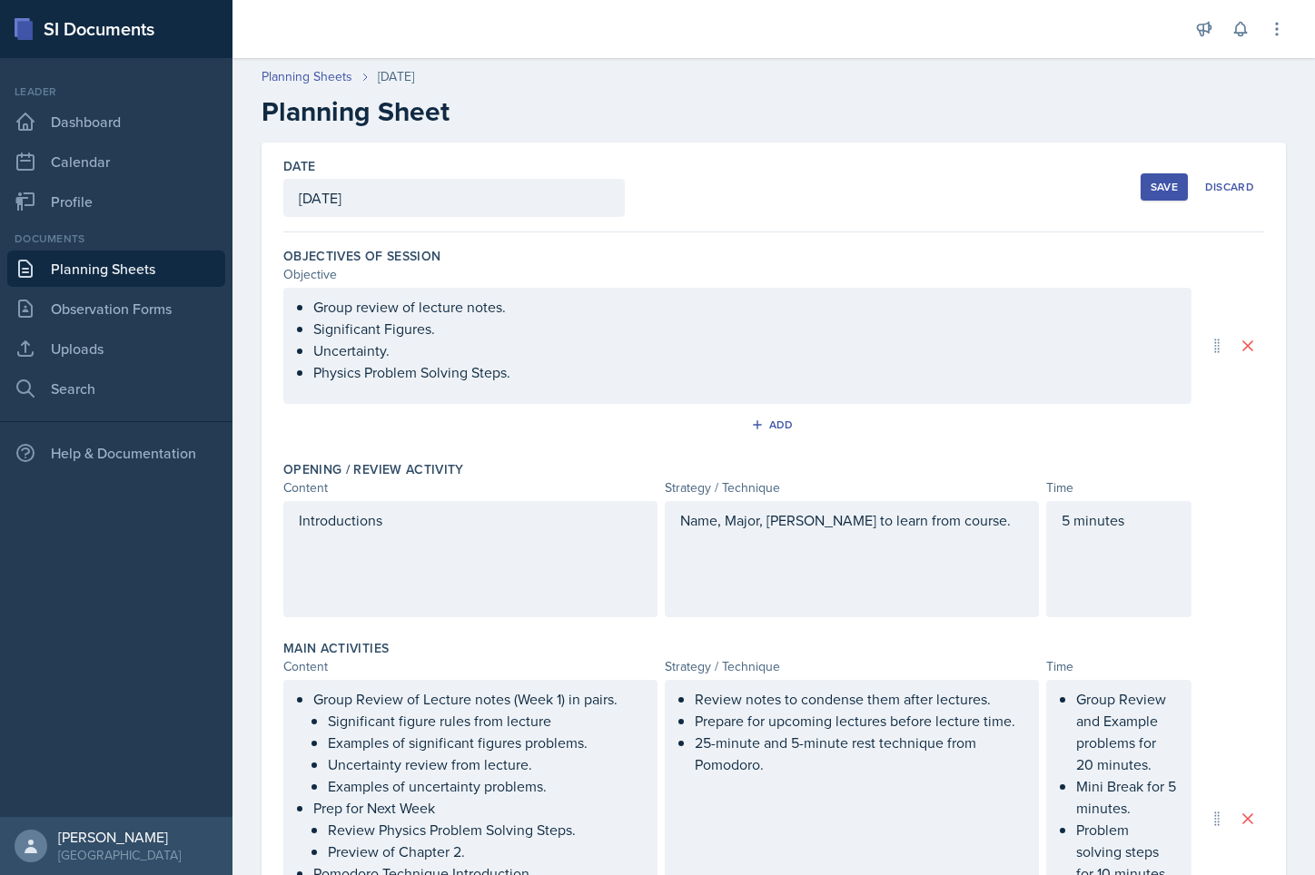
click at [133, 267] on link "Planning Sheets" at bounding box center [116, 269] width 218 height 36
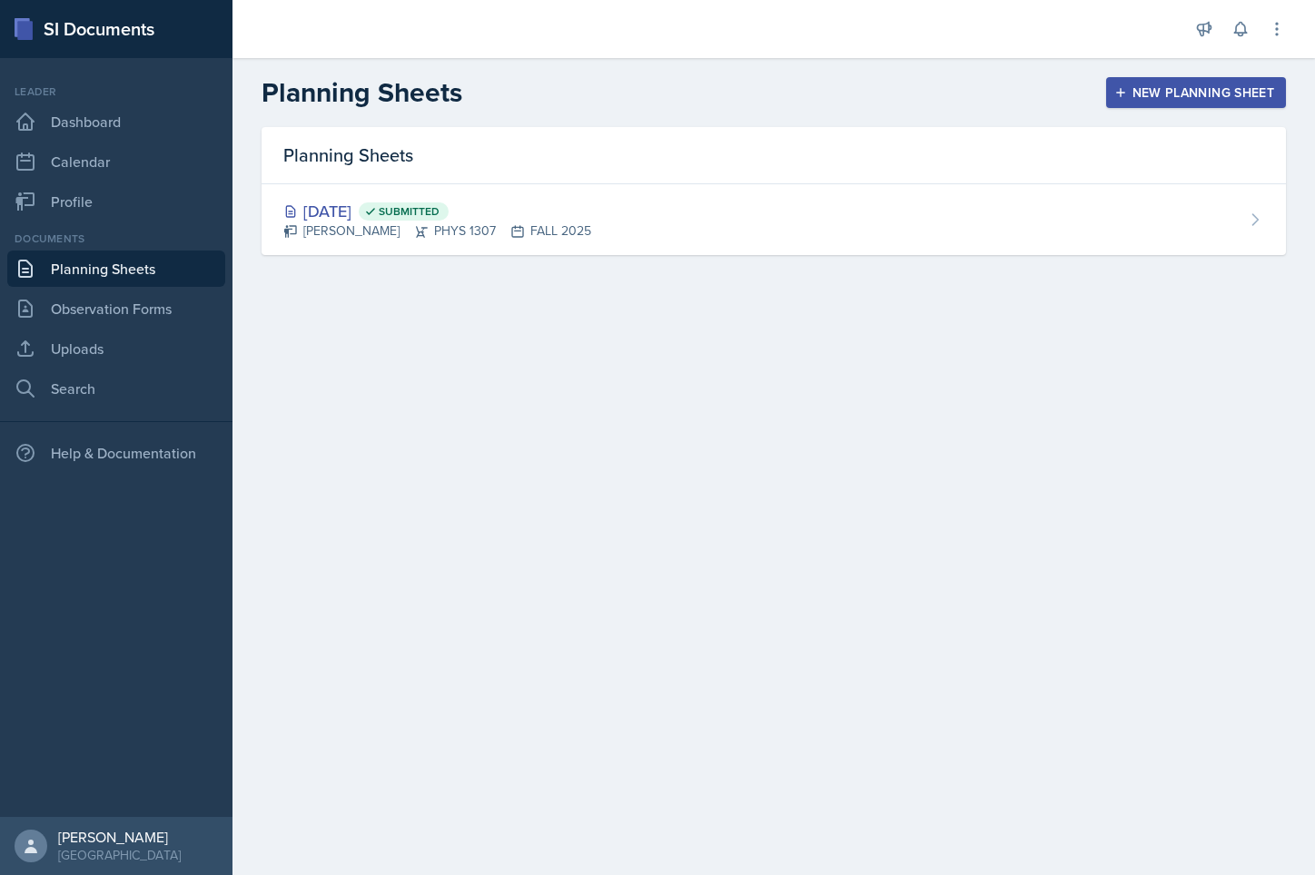
click at [1151, 85] on div "New Planning Sheet" at bounding box center [1196, 92] width 156 height 15
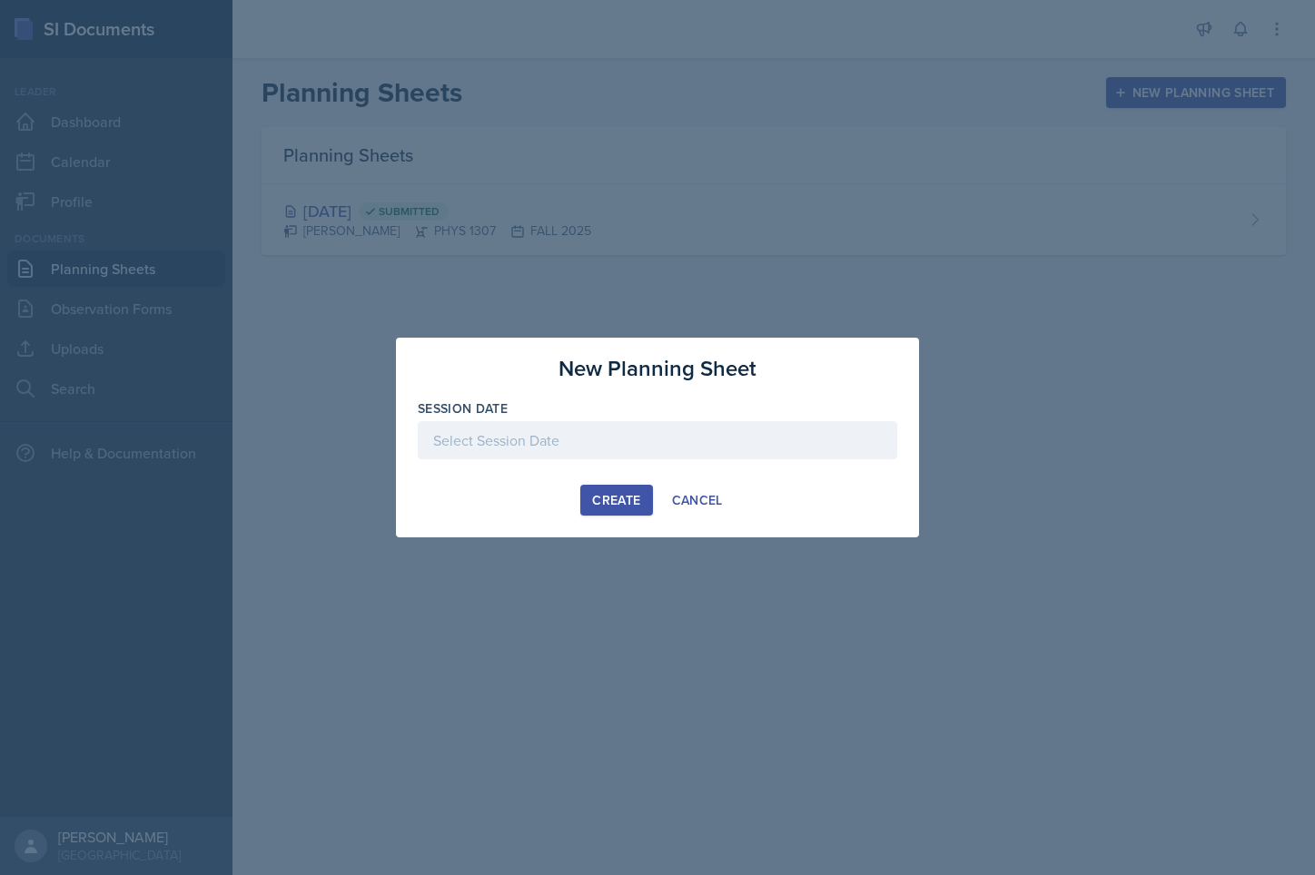
click at [655, 440] on div at bounding box center [657, 440] width 479 height 38
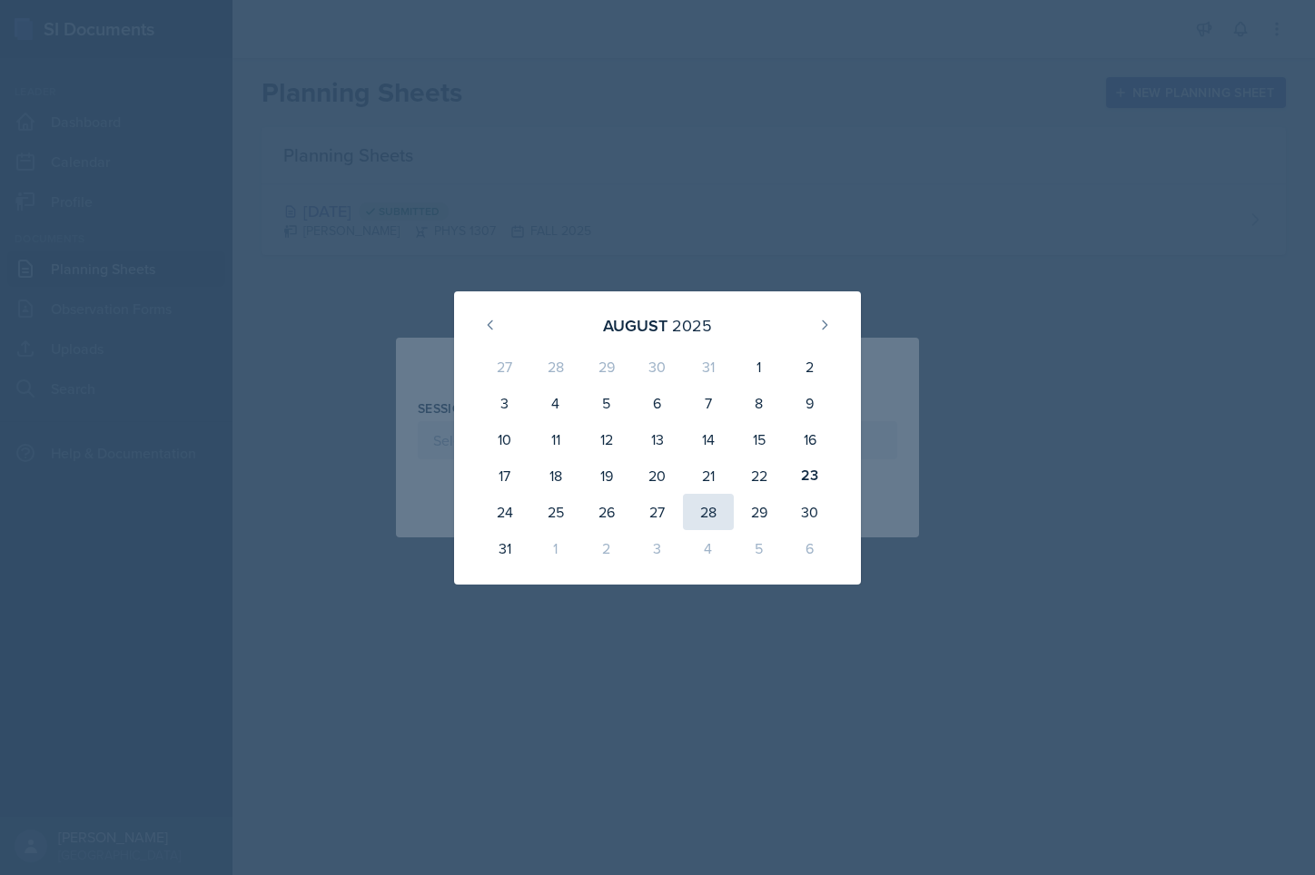
click at [707, 513] on div "28" at bounding box center [708, 512] width 51 height 36
type input "[DATE]"
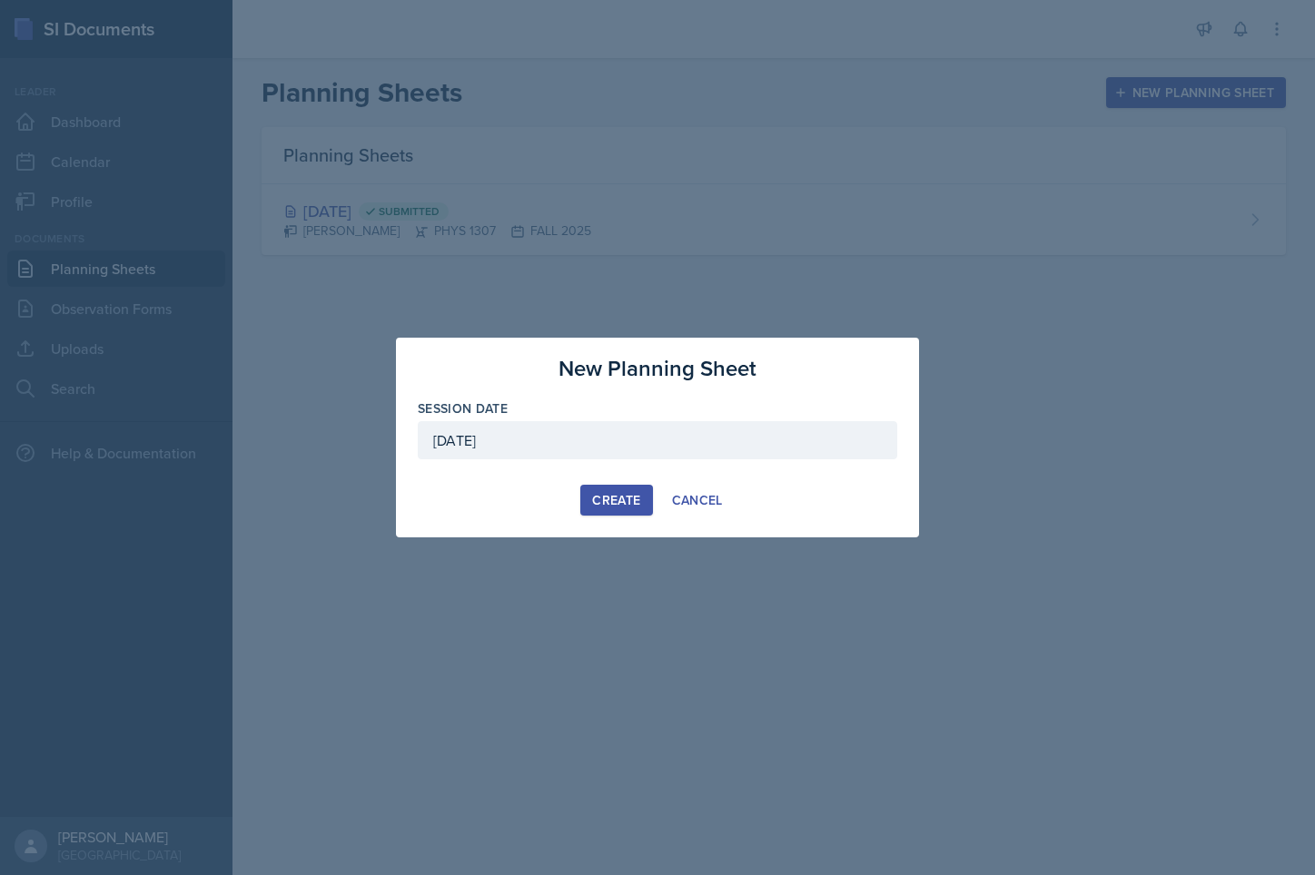
click at [614, 504] on div "Create" at bounding box center [616, 500] width 48 height 15
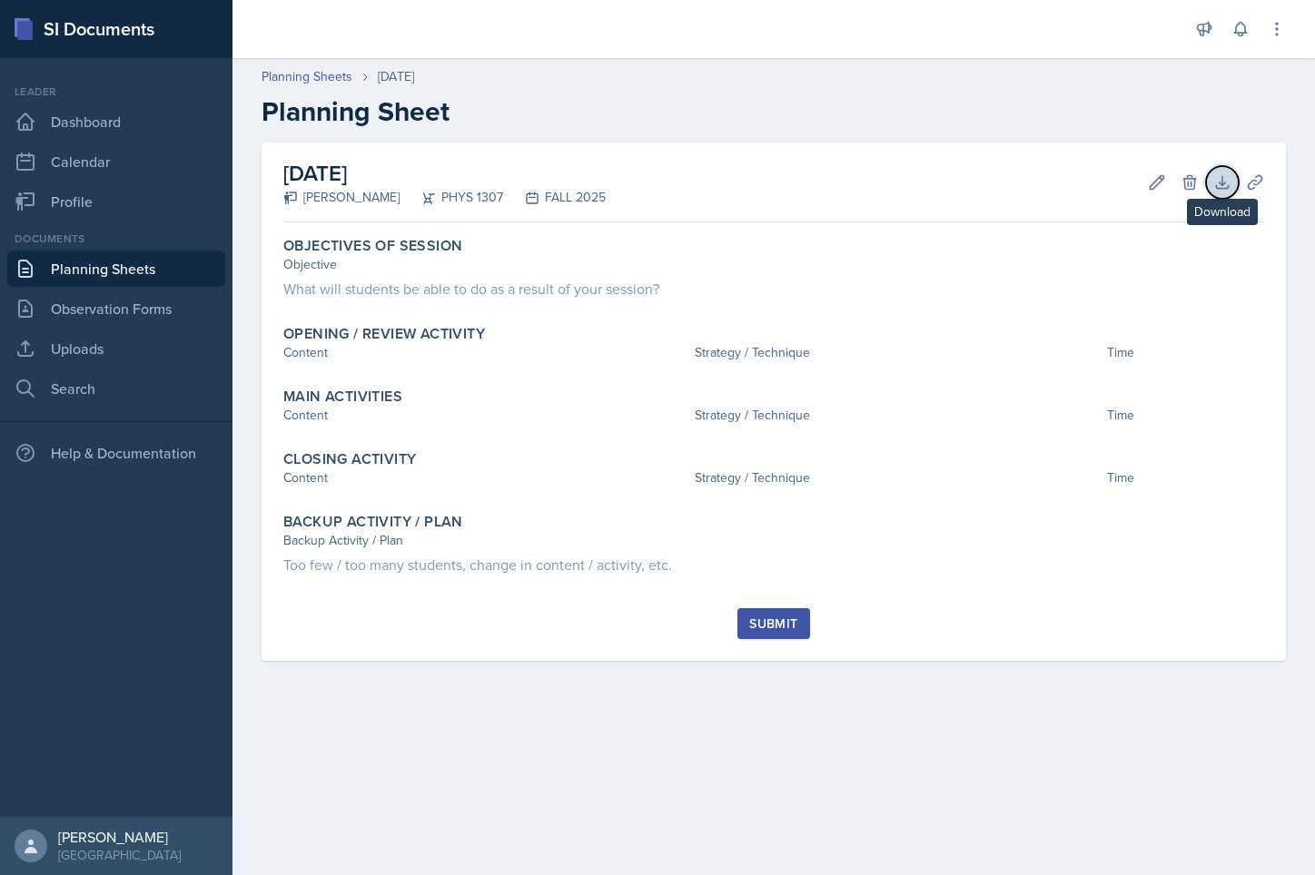
click at [1218, 185] on icon at bounding box center [1222, 182] width 18 height 18
click at [1255, 186] on icon at bounding box center [1255, 182] width 18 height 18
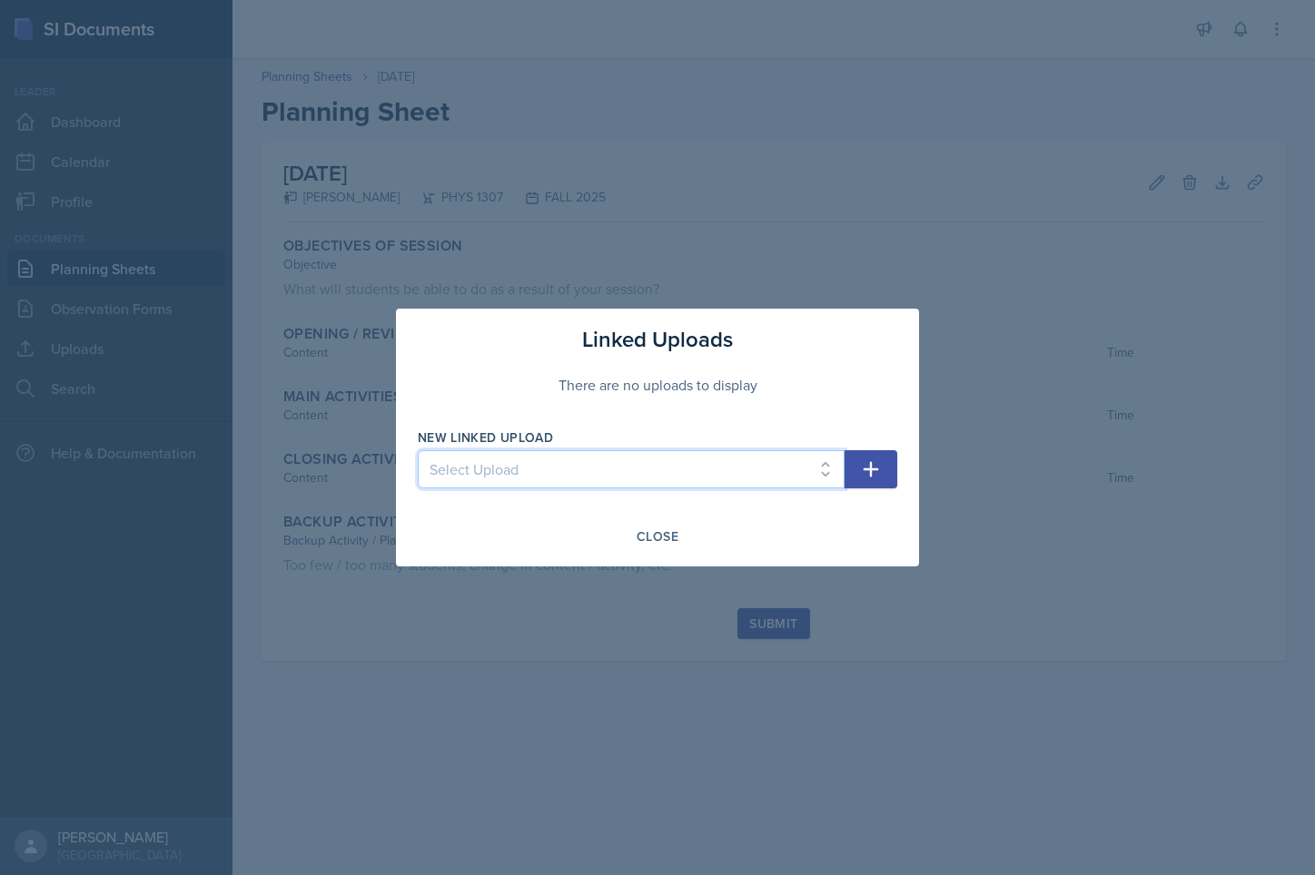
click at [825, 471] on select "Select Upload PHYS 1307 Lecture 1 Chapter 1" at bounding box center [631, 469] width 427 height 38
select select "db6fa4fb-1c4b-4152-a6df-f9ff9e19c708"
click at [418, 450] on select "Select Upload PHYS 1307 Lecture 1 Chapter 1" at bounding box center [631, 469] width 427 height 38
click at [679, 530] on button "Close" at bounding box center [657, 536] width 65 height 31
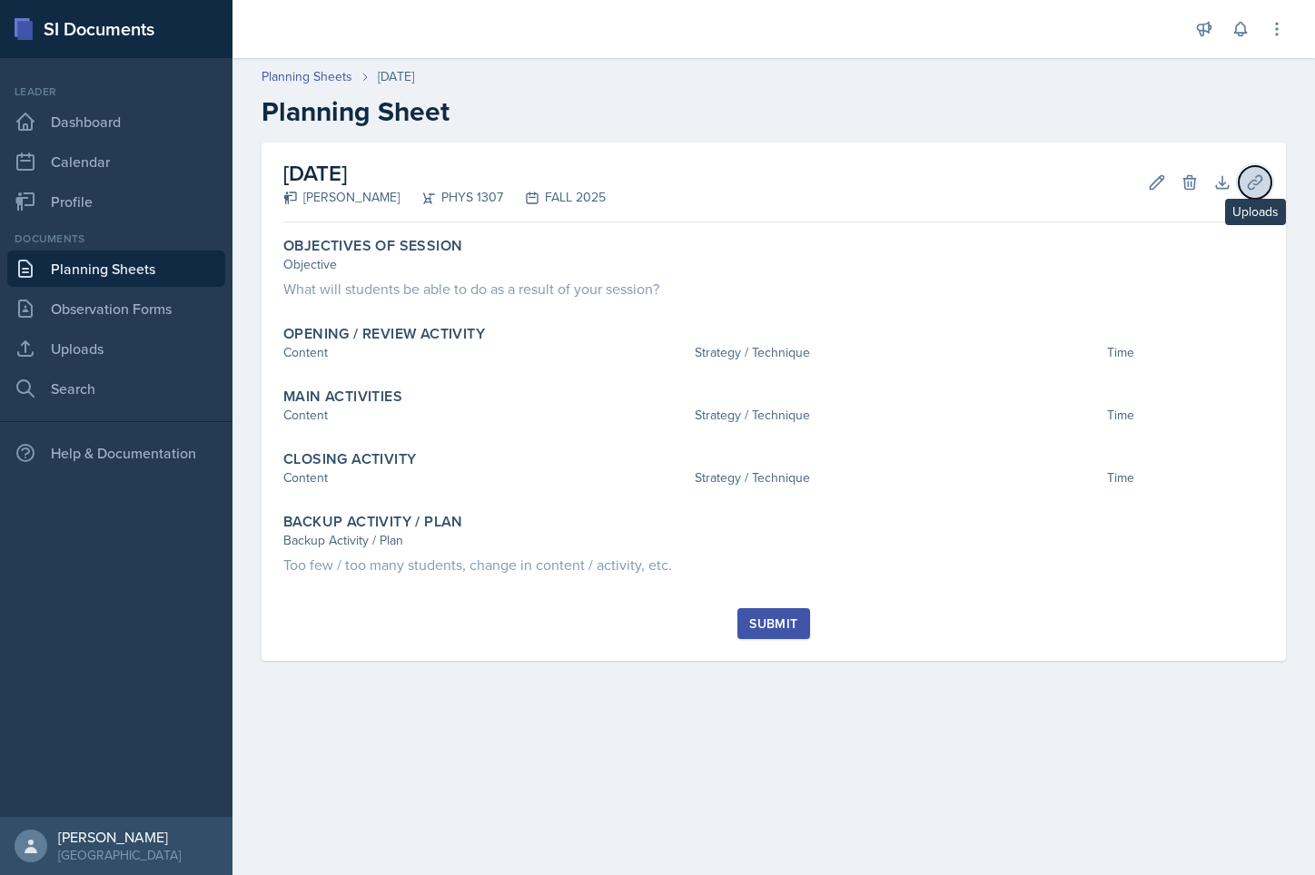
click at [1261, 189] on icon at bounding box center [1255, 182] width 18 height 18
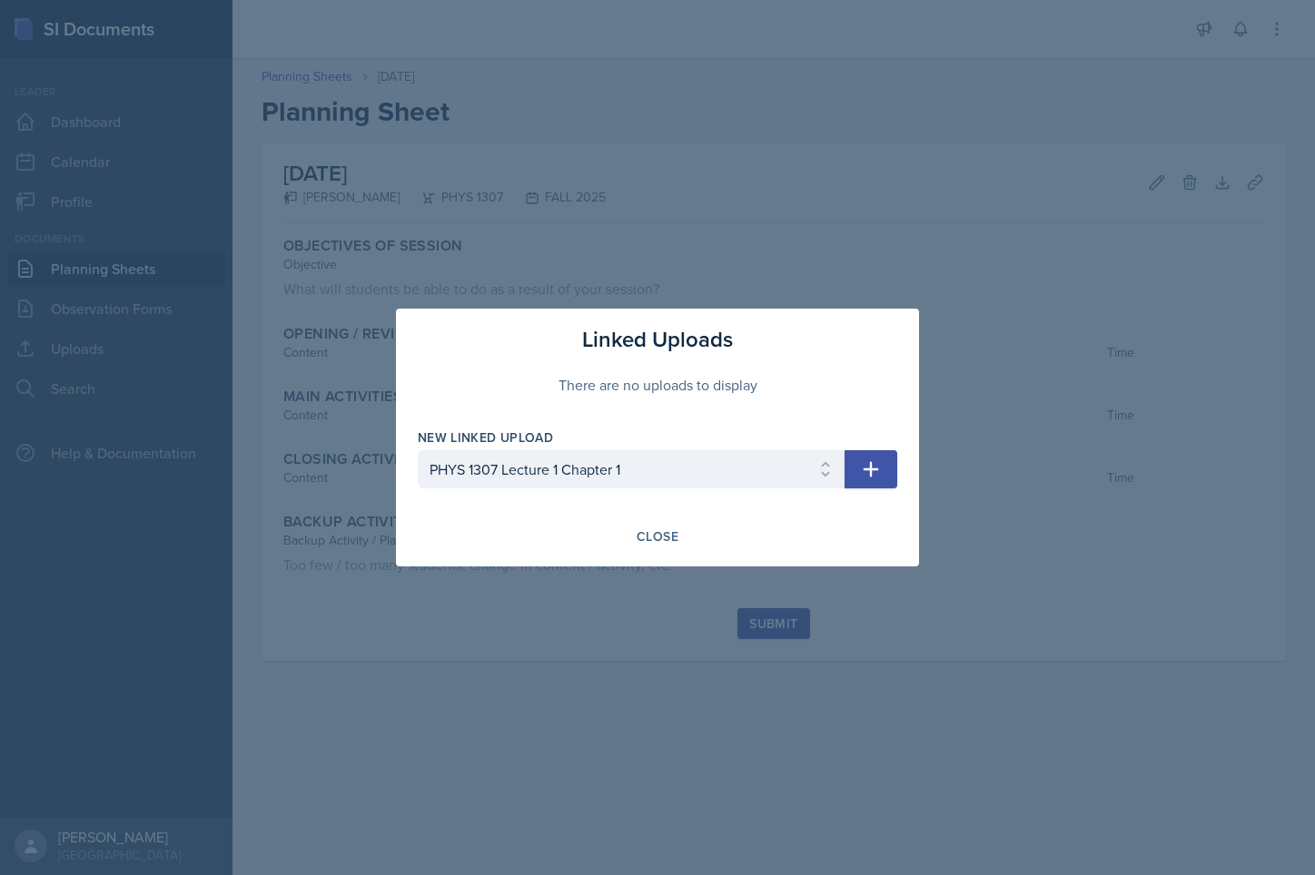
click at [858, 473] on button "button" at bounding box center [871, 469] width 53 height 38
select select
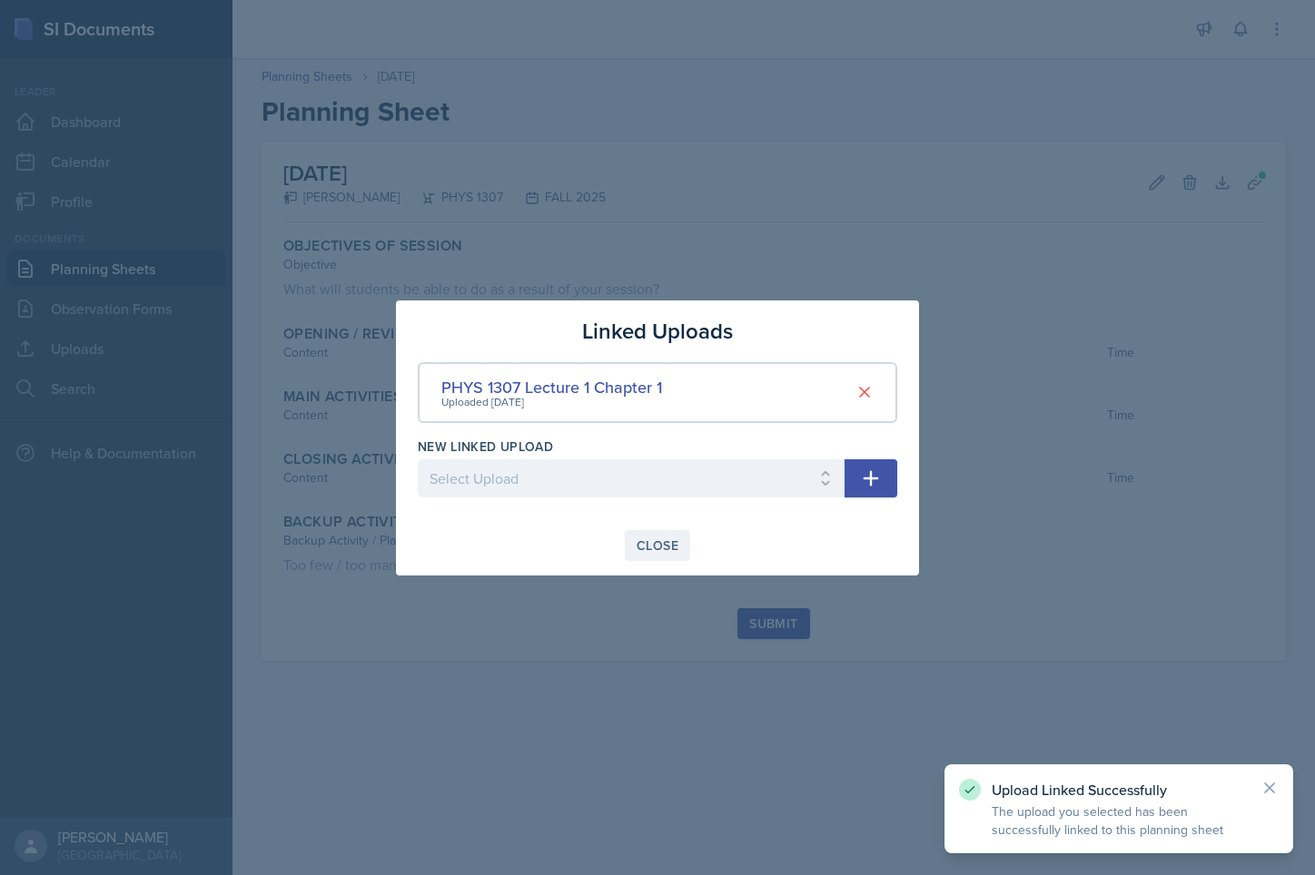
click at [664, 539] on div "Close" at bounding box center [658, 546] width 42 height 15
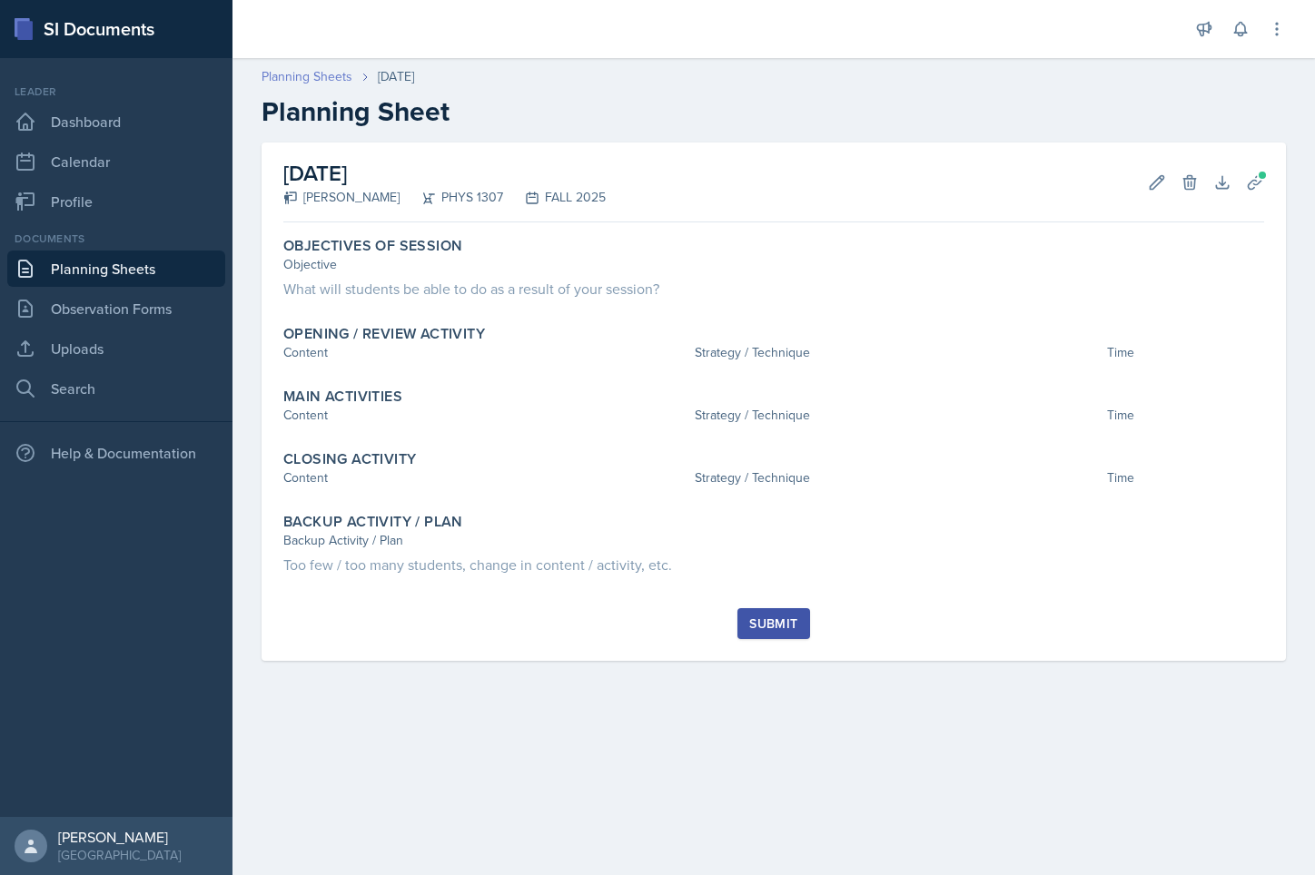
click at [304, 77] on link "Planning Sheets" at bounding box center [307, 76] width 91 height 19
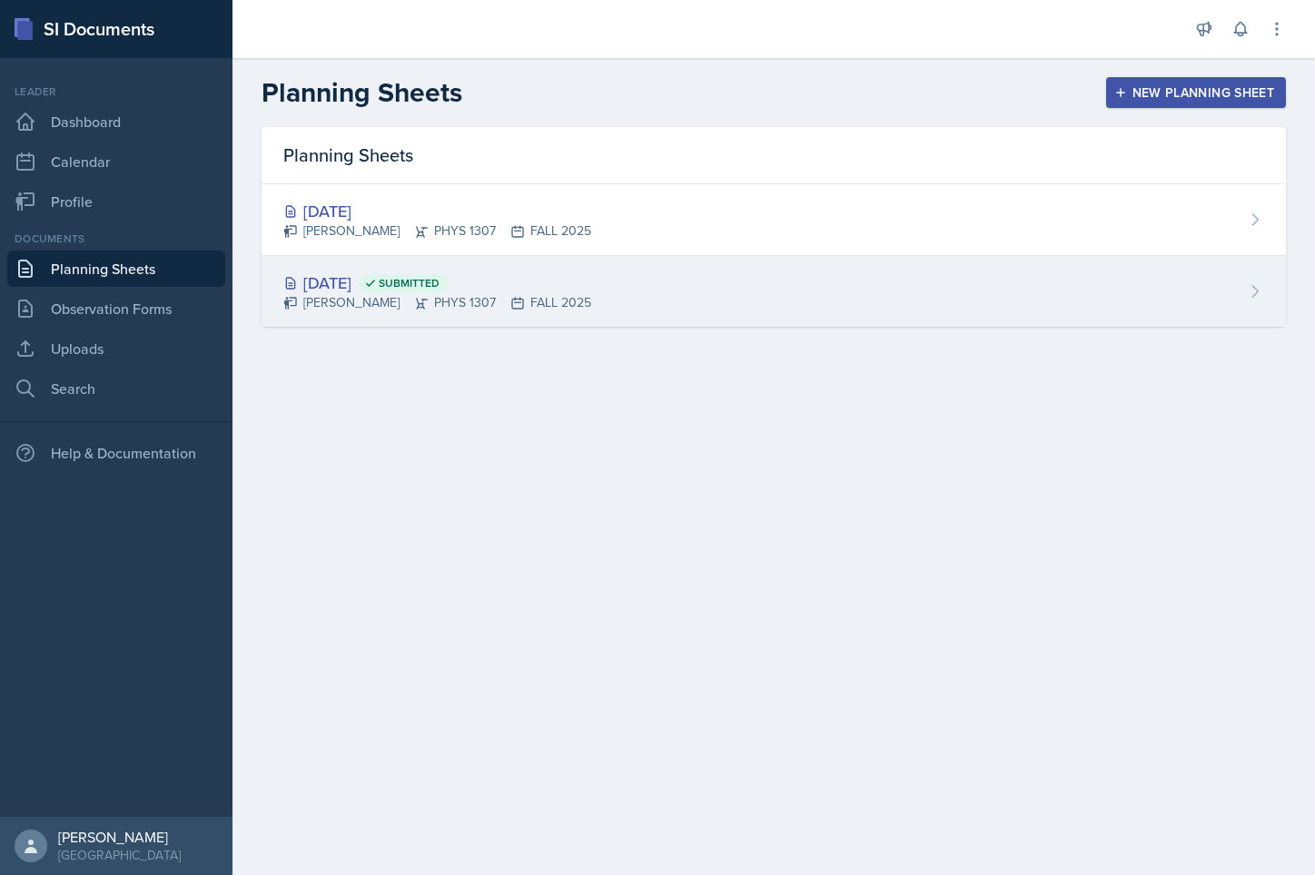
click at [768, 285] on div "[DATE] Submitted [PERSON_NAME] PHYS 1307 FALL 2025" at bounding box center [774, 291] width 1024 height 71
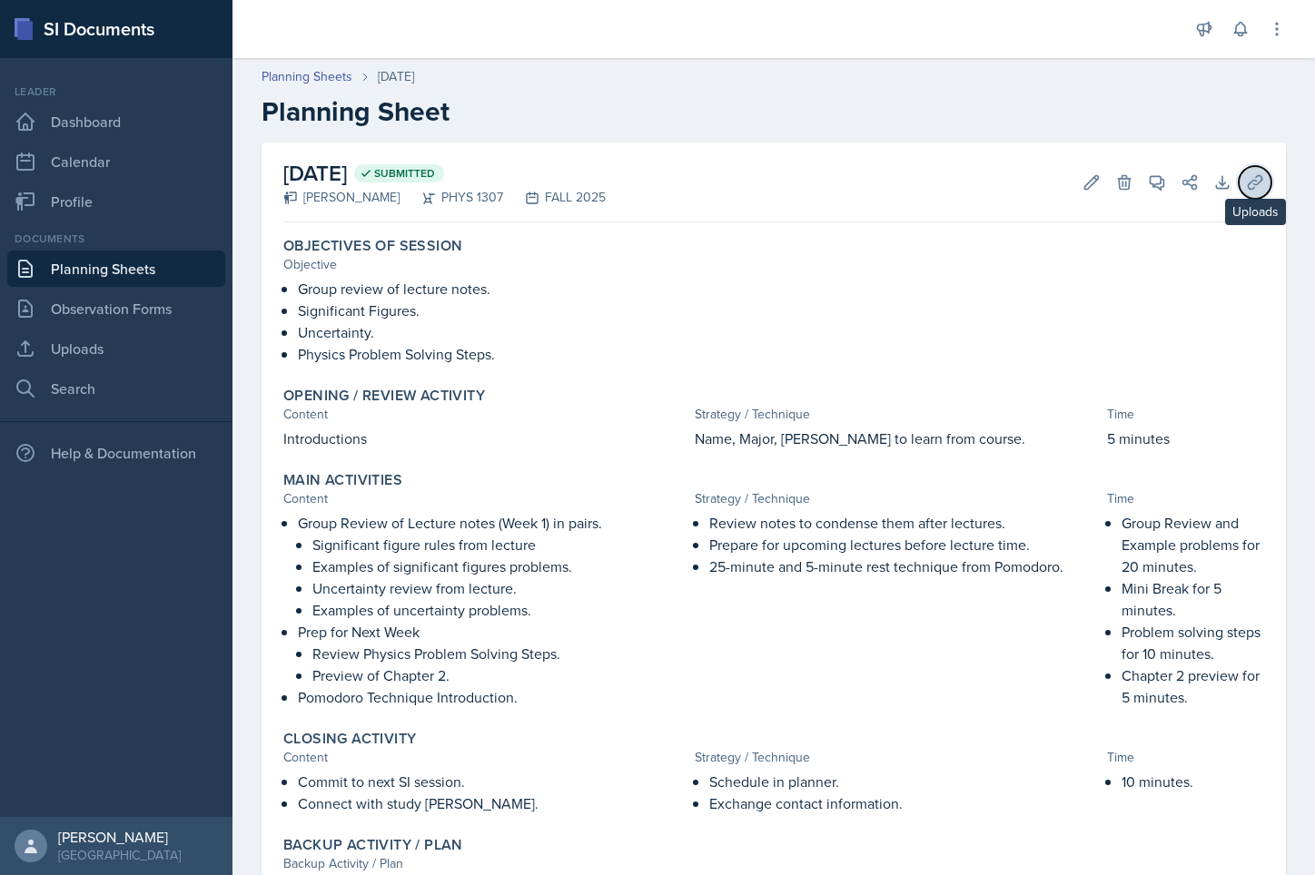
click at [1241, 192] on button "Uploads" at bounding box center [1255, 182] width 33 height 33
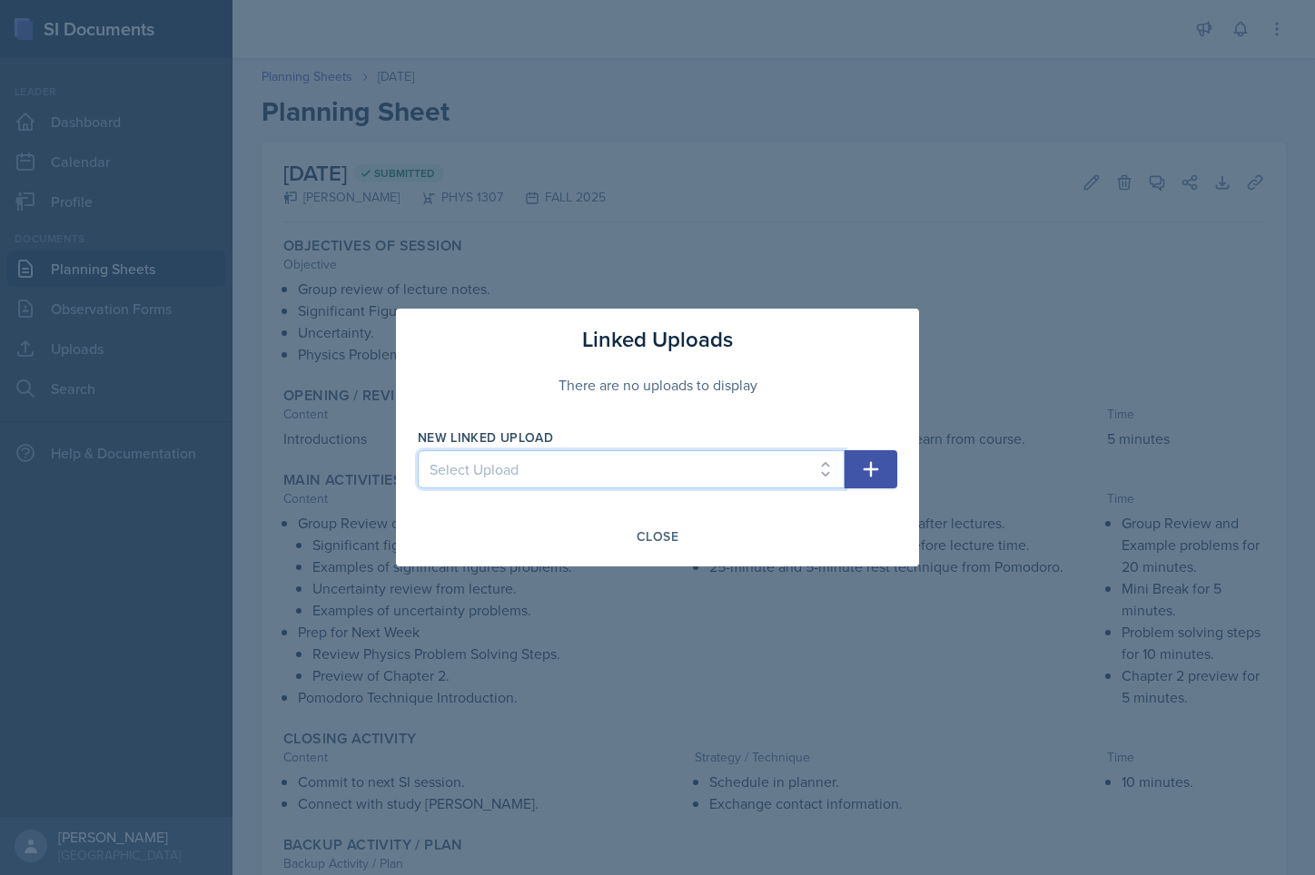
click at [837, 471] on select "Select Upload PHYS 1307 Lecture 1 Chapter 1" at bounding box center [631, 469] width 427 height 38
select select "db6fa4fb-1c4b-4152-a6df-f9ff9e19c708"
click at [418, 450] on select "Select Upload PHYS 1307 Lecture 1 Chapter 1" at bounding box center [631, 469] width 427 height 38
click at [859, 460] on button "button" at bounding box center [871, 469] width 53 height 38
select select
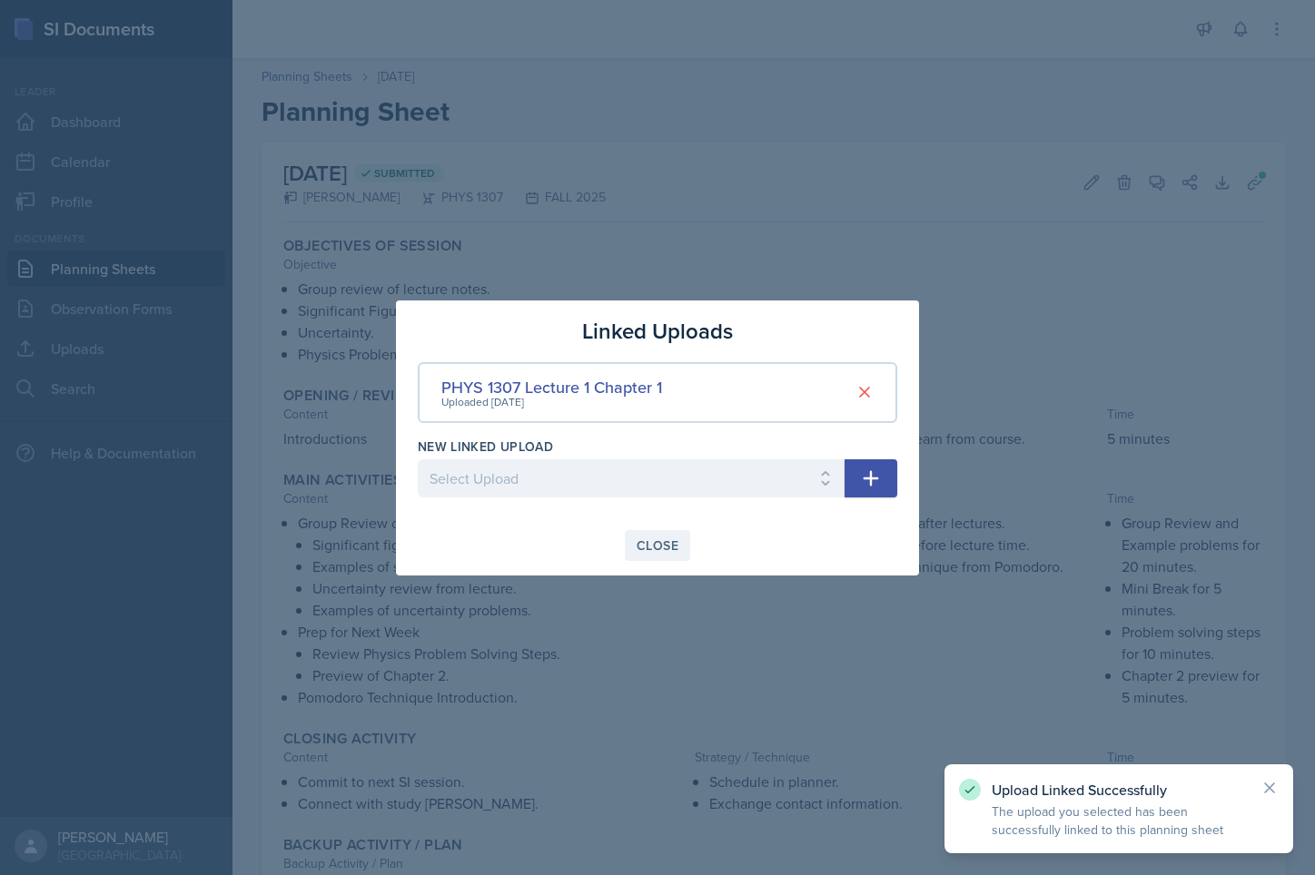
click at [657, 540] on div "Close" at bounding box center [658, 546] width 42 height 15
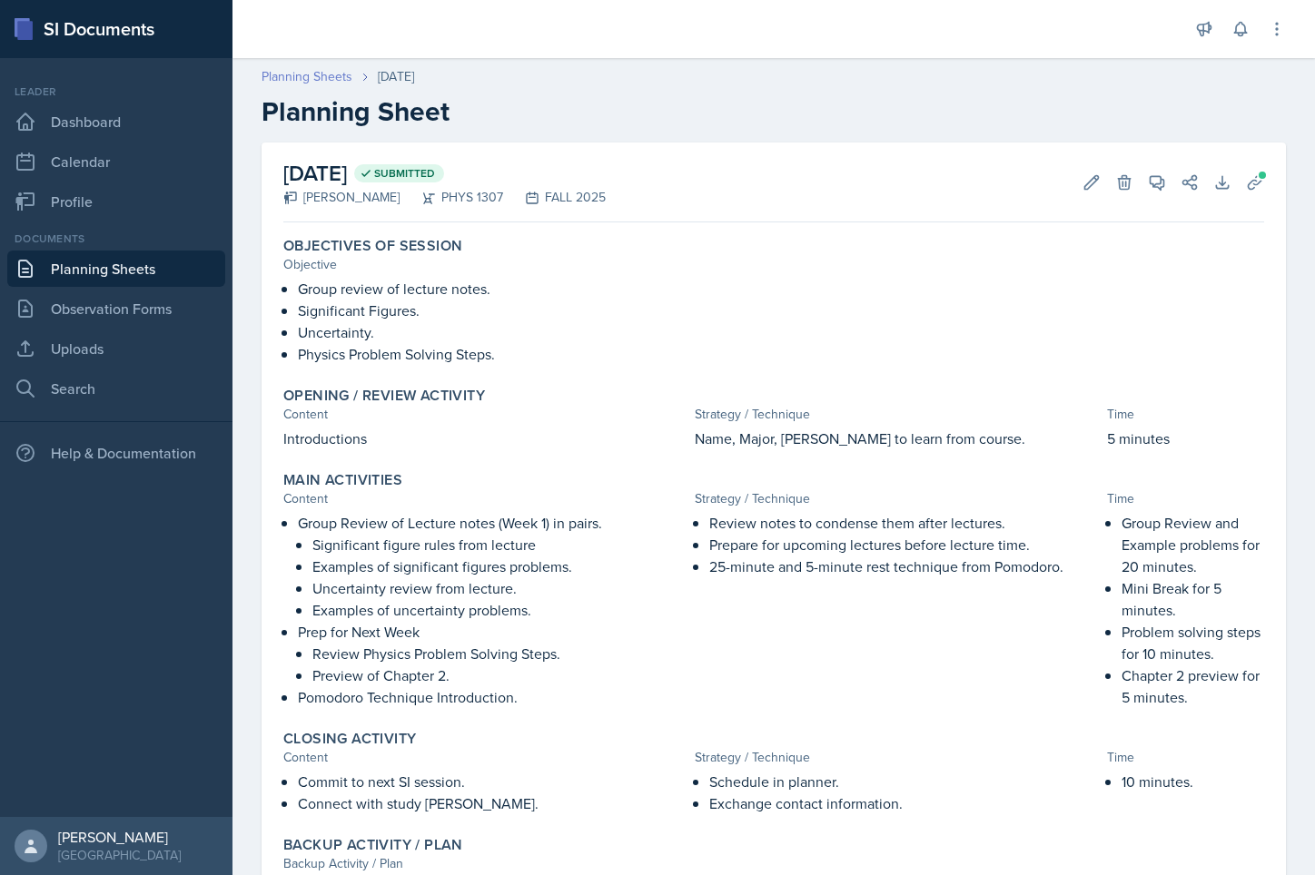
click at [311, 81] on link "Planning Sheets" at bounding box center [307, 76] width 91 height 19
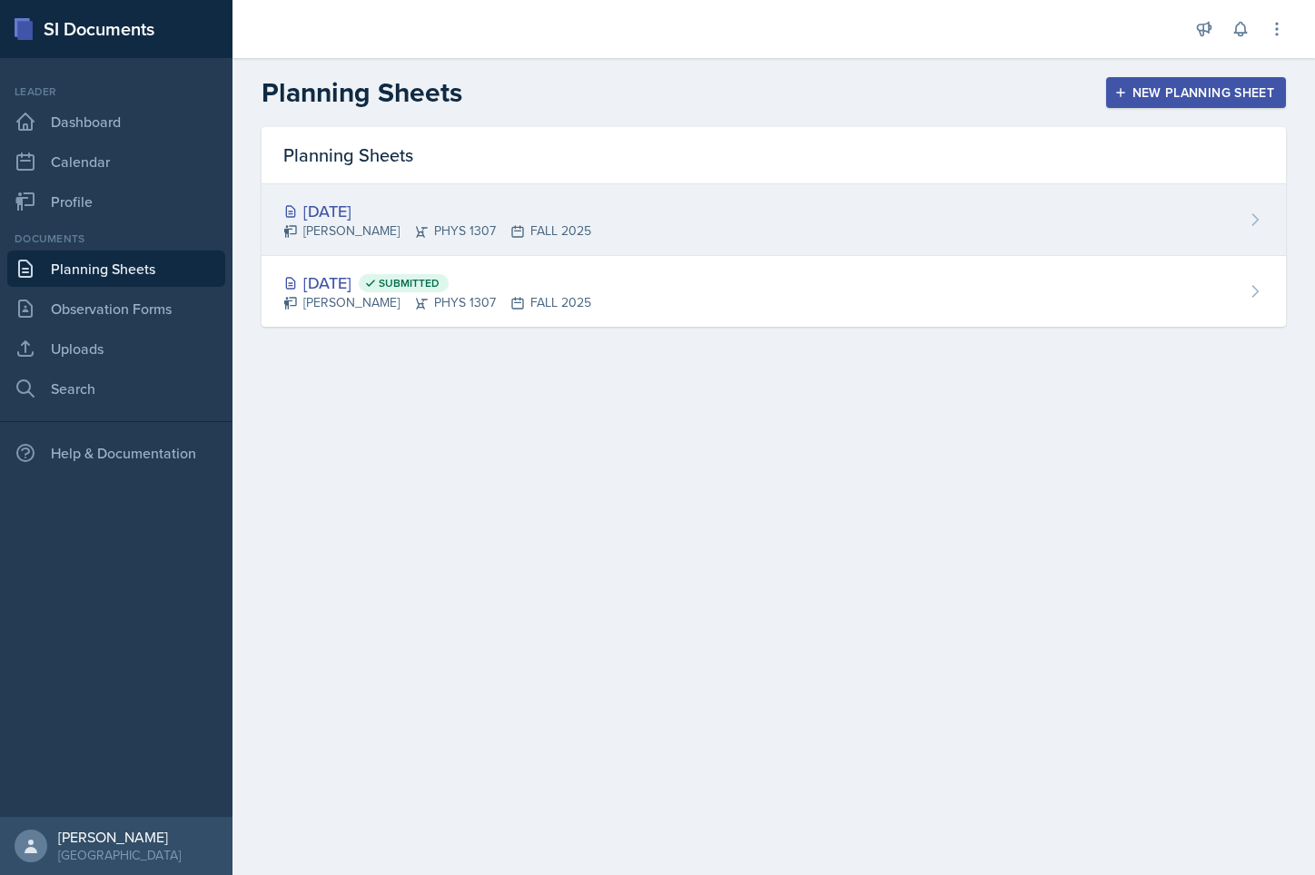
click at [1113, 221] on div "[DATE] [PERSON_NAME] PHYS 1307 FALL 2025" at bounding box center [774, 220] width 1024 height 72
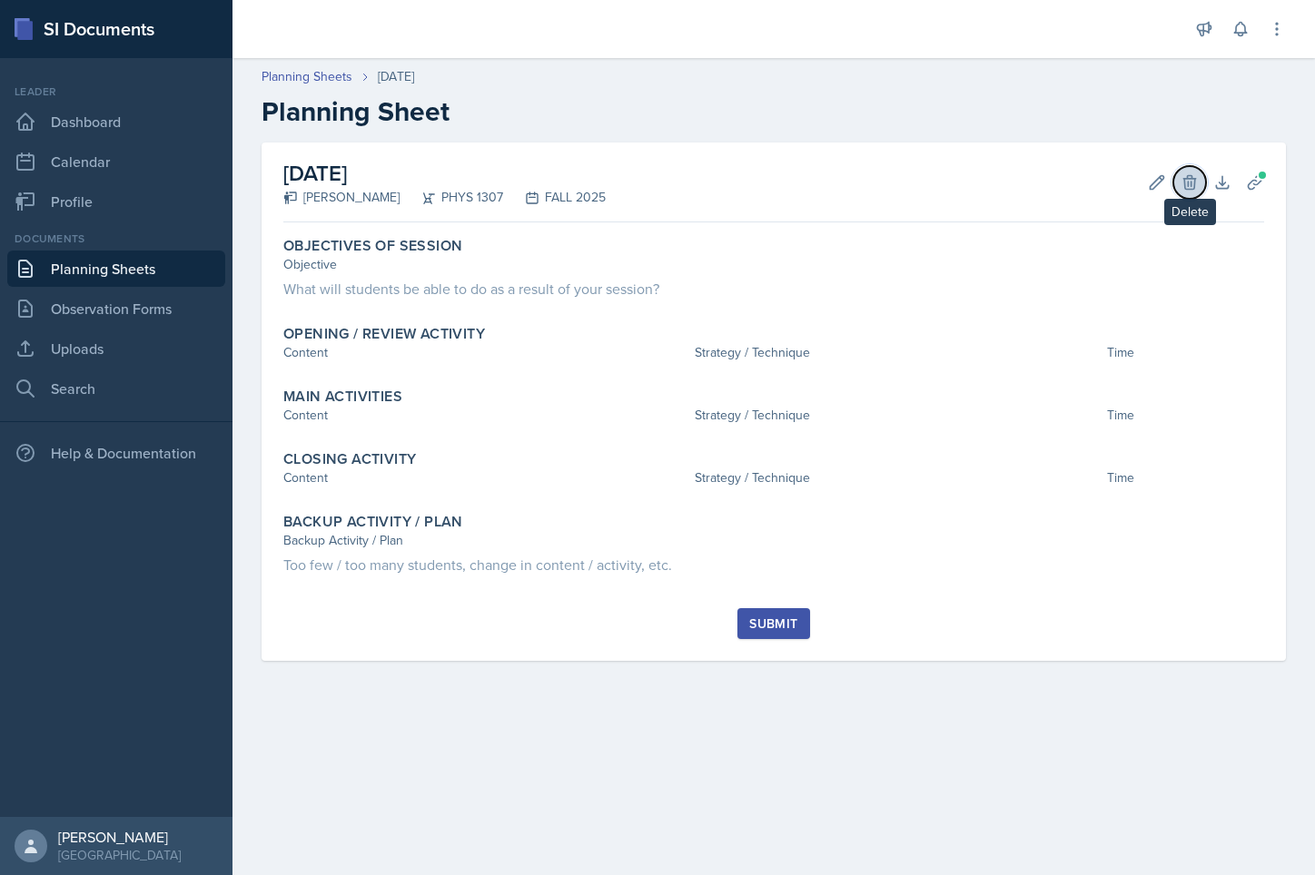
click at [1197, 181] on icon at bounding box center [1190, 182] width 18 height 18
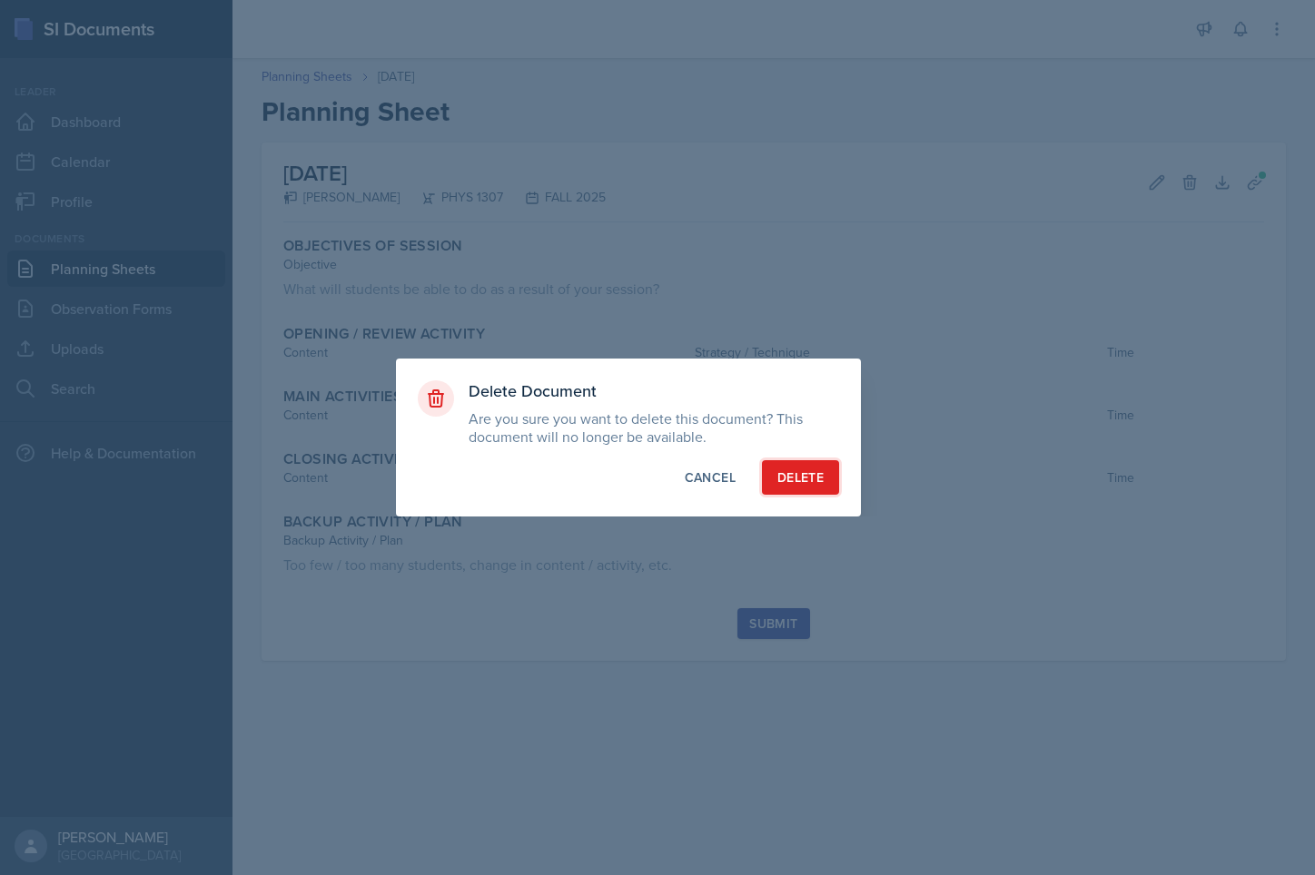
click at [830, 469] on button "Delete" at bounding box center [800, 477] width 77 height 35
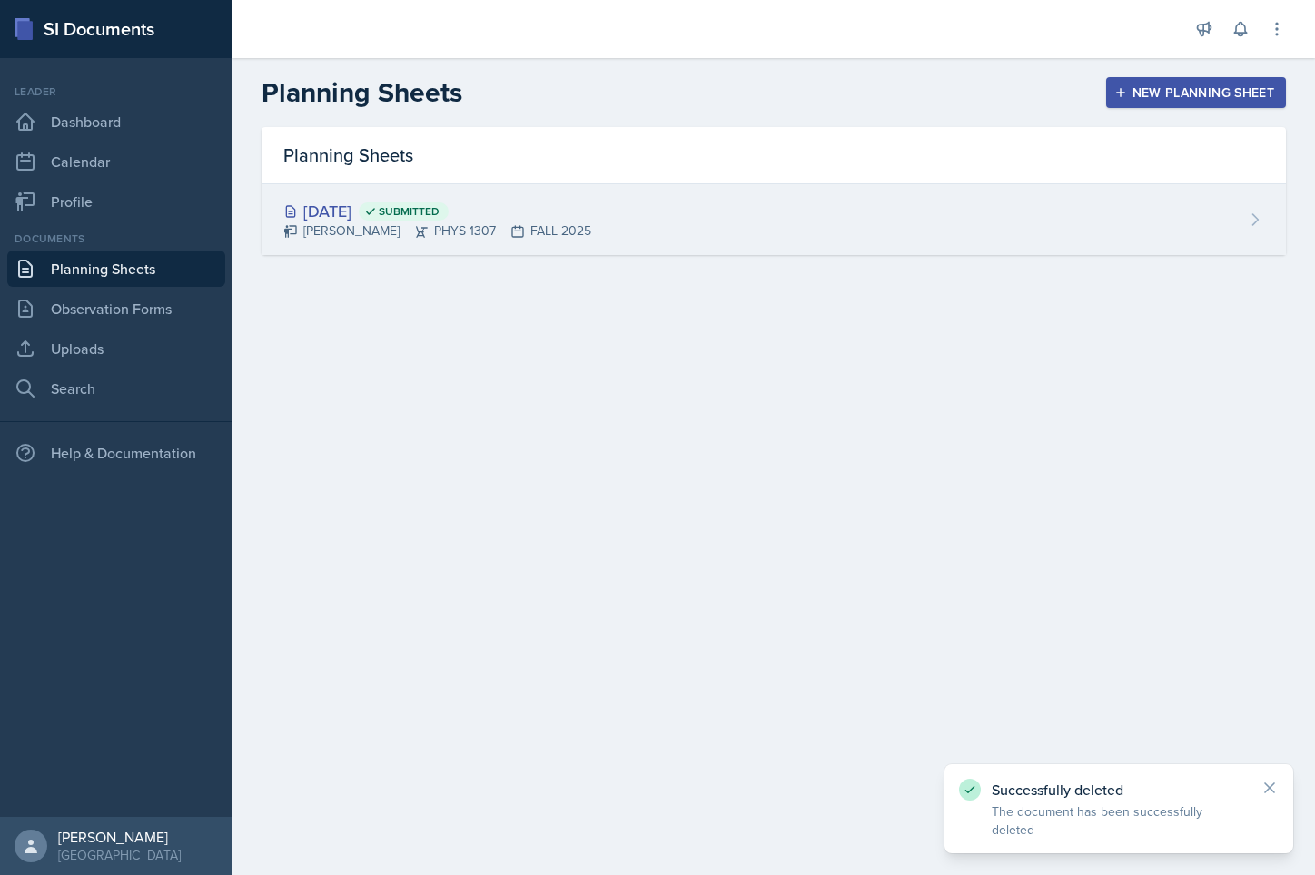
click at [1189, 215] on div "[DATE] Submitted [PERSON_NAME] PHYS 1307 FALL 2025" at bounding box center [774, 219] width 1024 height 71
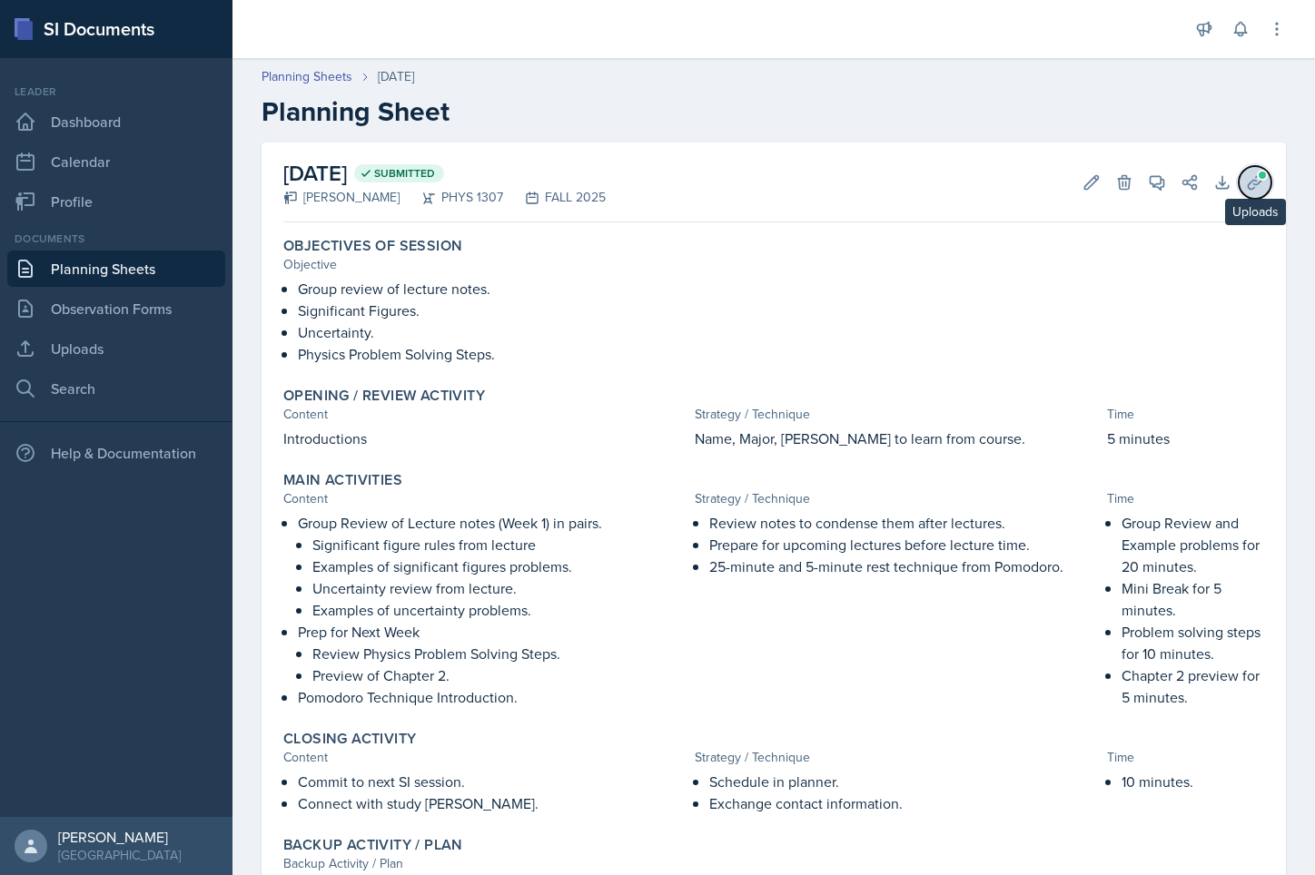
click at [1257, 179] on span at bounding box center [1262, 175] width 11 height 11
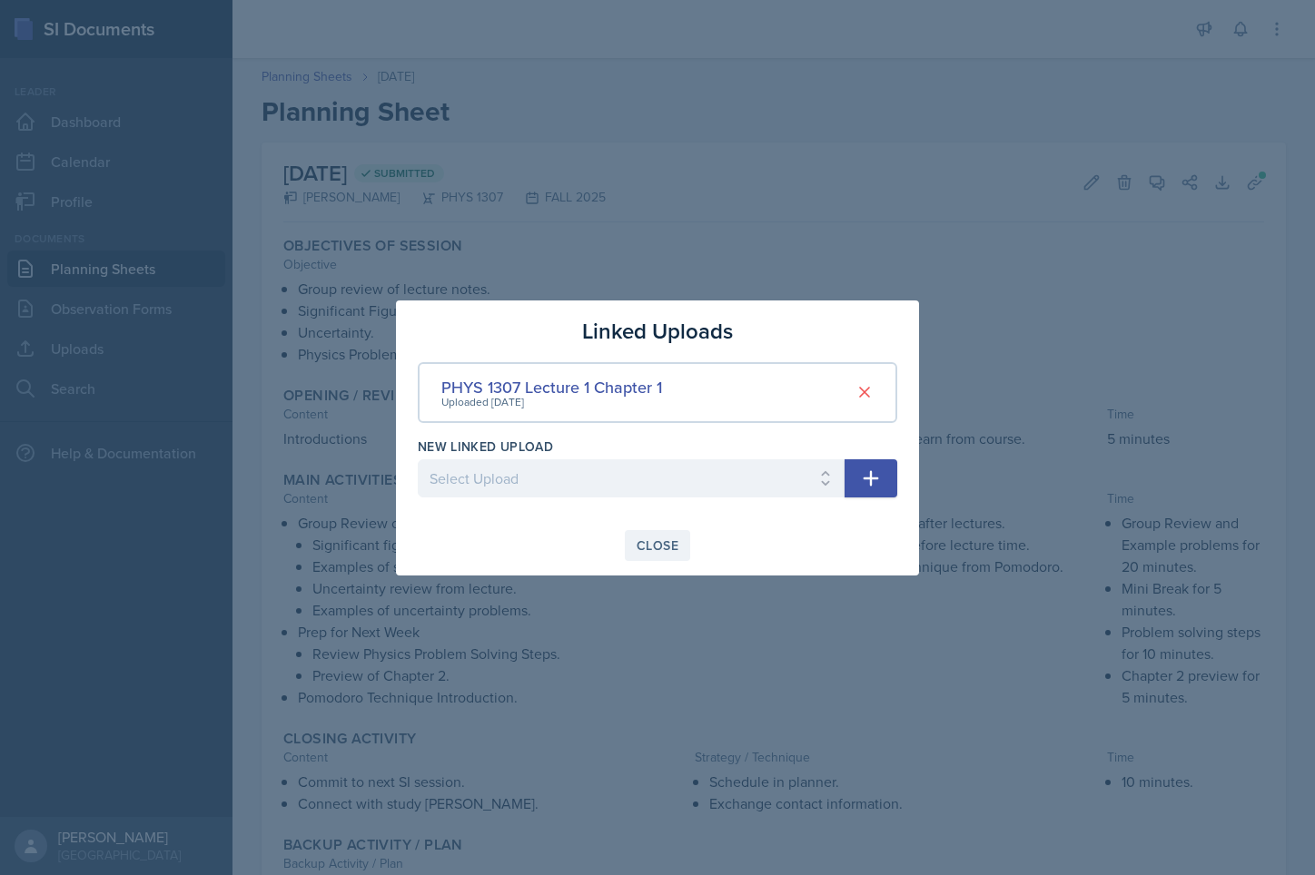
click at [651, 552] on div "Close" at bounding box center [658, 546] width 42 height 15
